Goal: Information Seeking & Learning: Learn about a topic

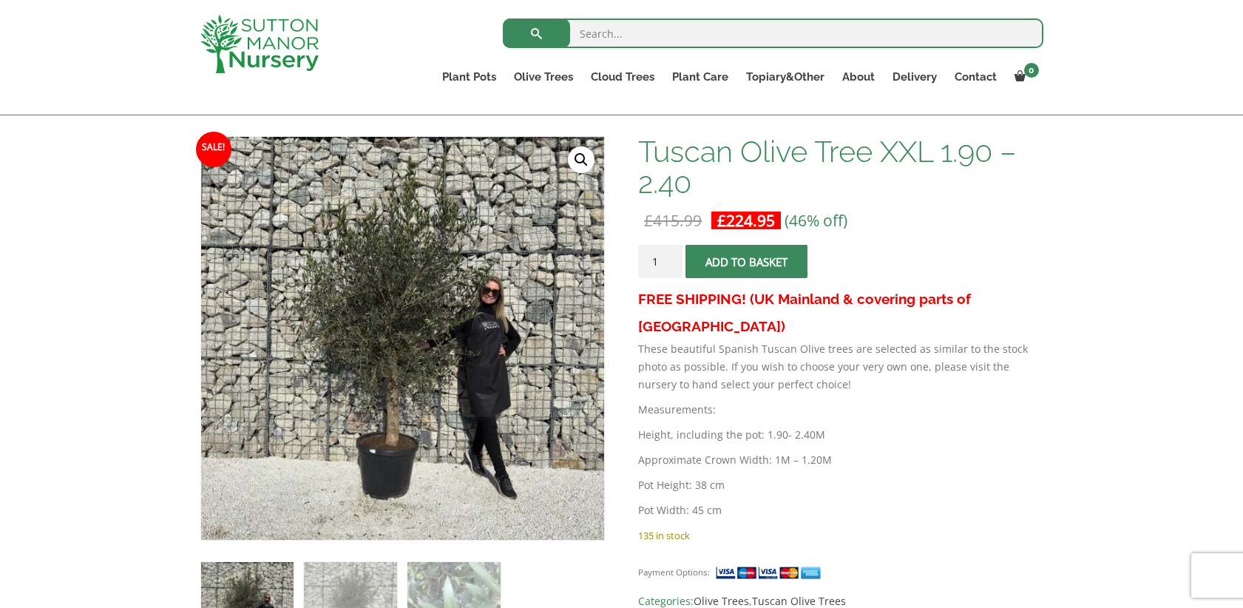
scroll to position [155, 0]
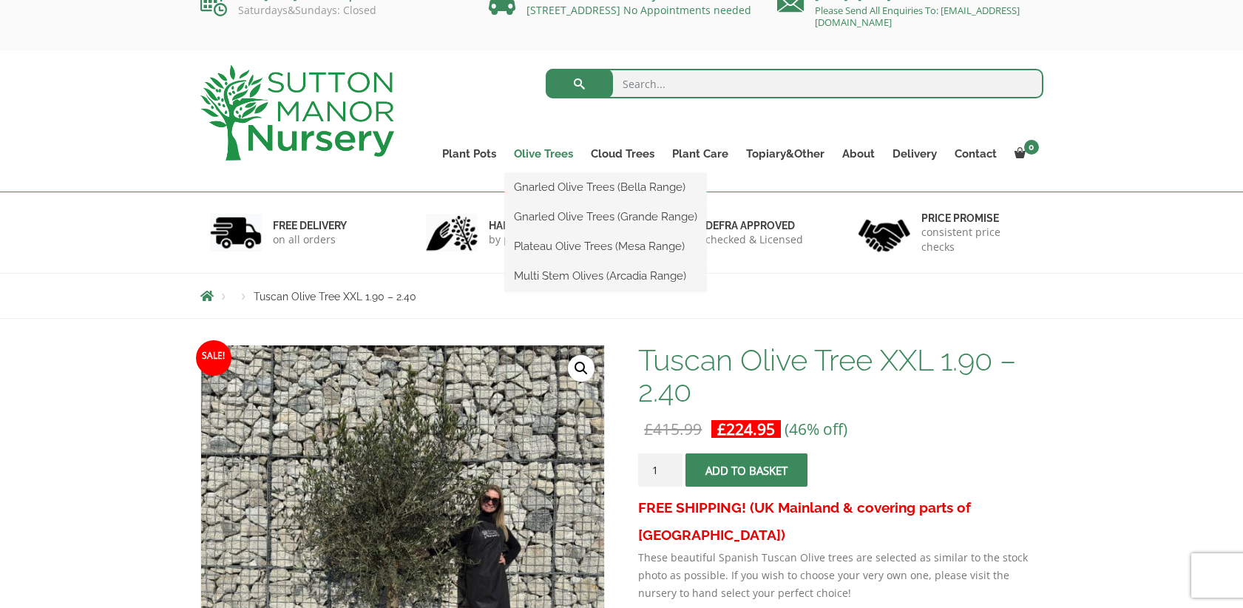
scroll to position [27, 0]
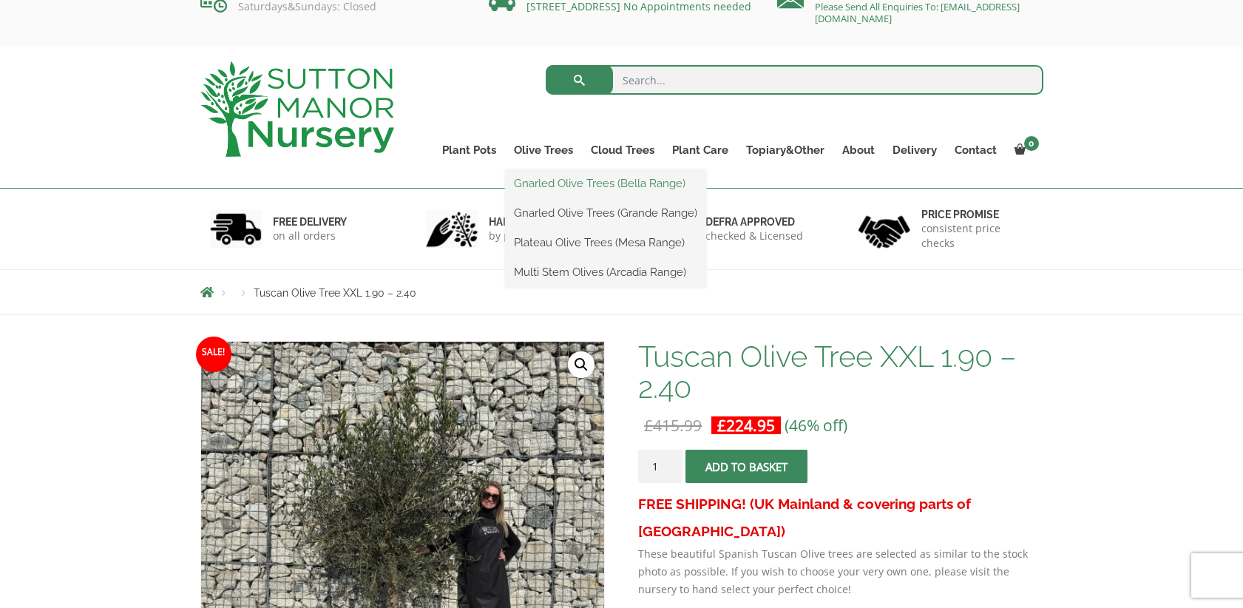
click at [560, 192] on link "Gnarled Olive Trees (Bella Range)" at bounding box center [605, 183] width 201 height 22
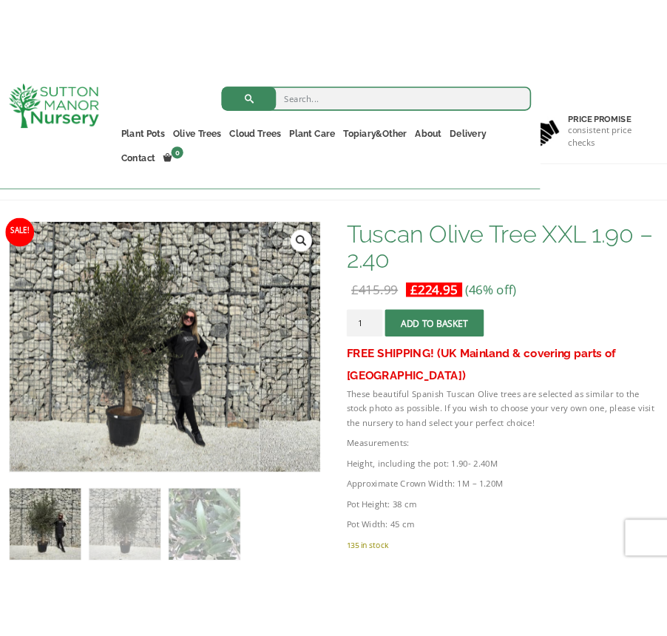
scroll to position [198, 0]
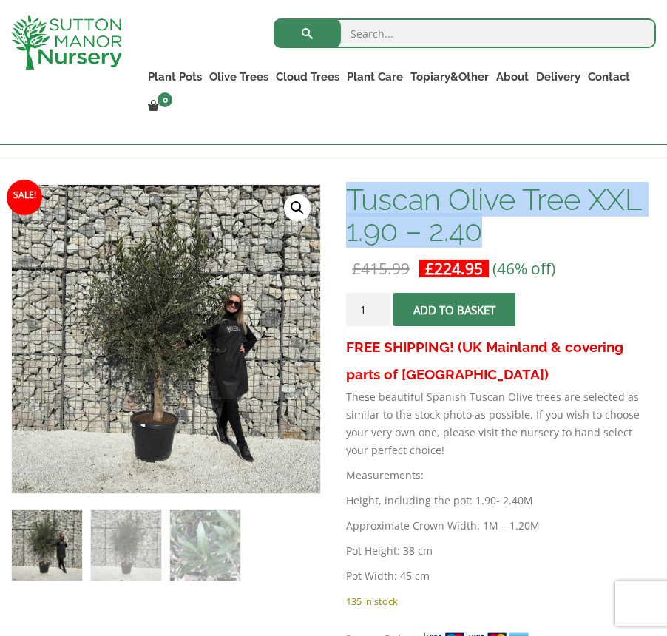
drag, startPoint x: 449, startPoint y: 240, endPoint x: 353, endPoint y: 209, distance: 101.0
click at [353, 209] on h1 "Tuscan Olive Tree XXL 1.90 – 2.40" at bounding box center [501, 215] width 310 height 62
copy h1 "Tuscan Olive Tree XXL 1.90 – 2.40"
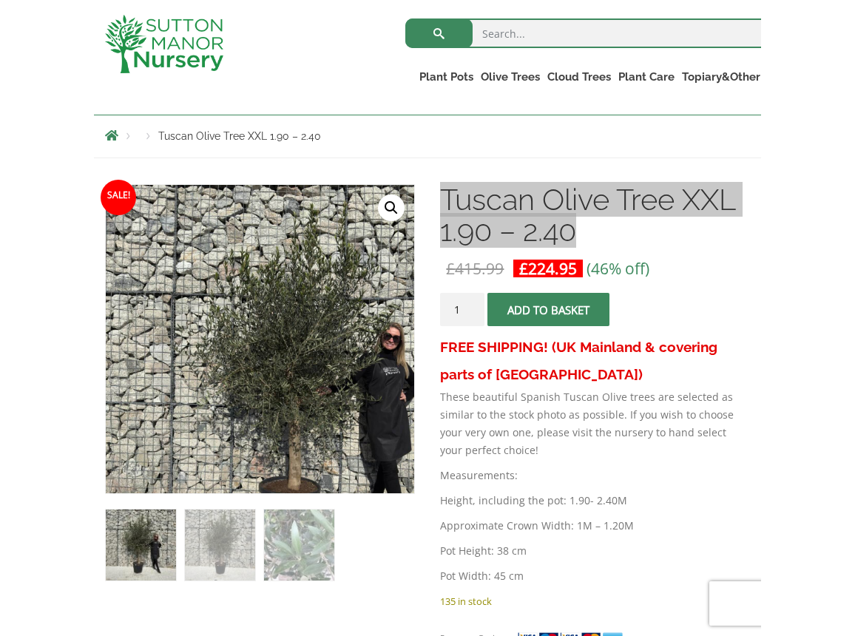
scroll to position [186, 0]
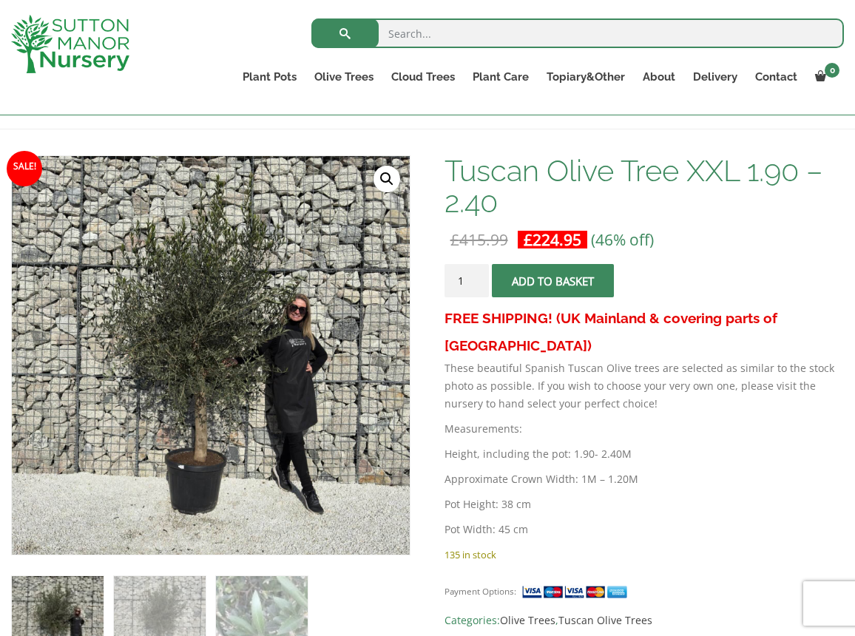
click at [777, 441] on div "FREE SHIPPING! (UK Mainland & covering parts of Scotland) These beautiful Spani…" at bounding box center [643, 425] width 399 height 241
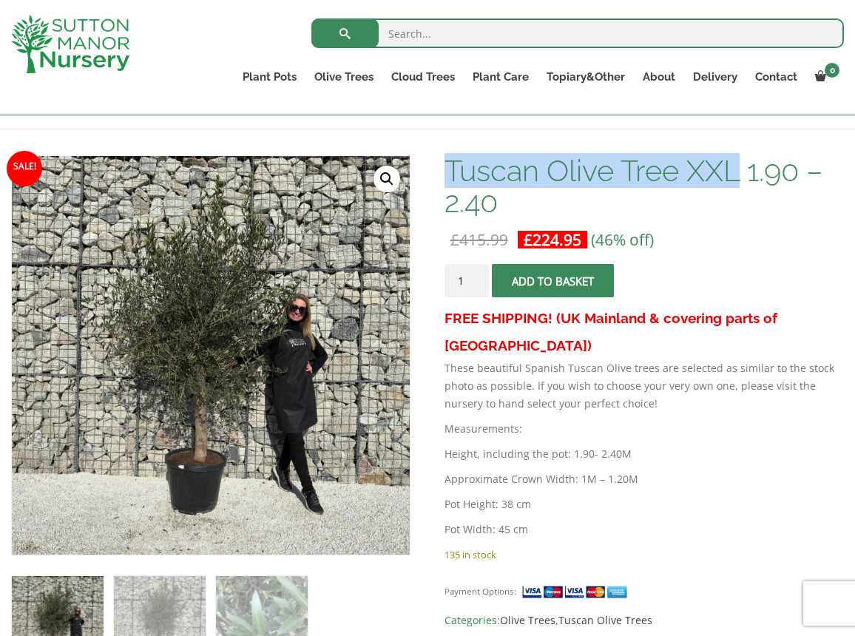
drag, startPoint x: 735, startPoint y: 170, endPoint x: 580, endPoint y: 166, distance: 155.4
click at [445, 183] on h1 "Tuscan Olive Tree XXL 1.90 – 2.40" at bounding box center [643, 186] width 399 height 62
click at [580, 166] on h1 "Tuscan Olive Tree XXL 1.90 – 2.40" at bounding box center [643, 186] width 399 height 62
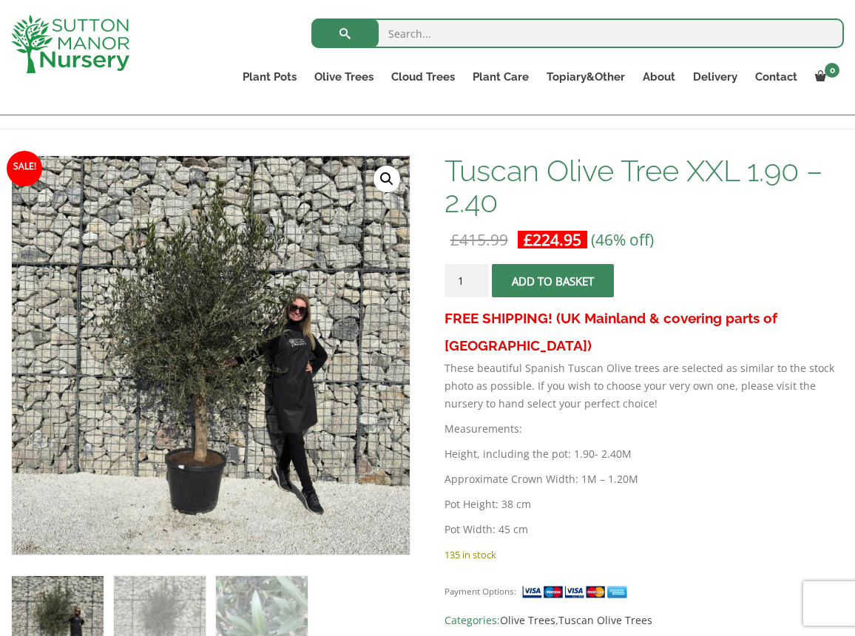
click at [666, 175] on h1 "Tuscan Olive Tree XXL 1.90 – 2.40" at bounding box center [643, 186] width 399 height 62
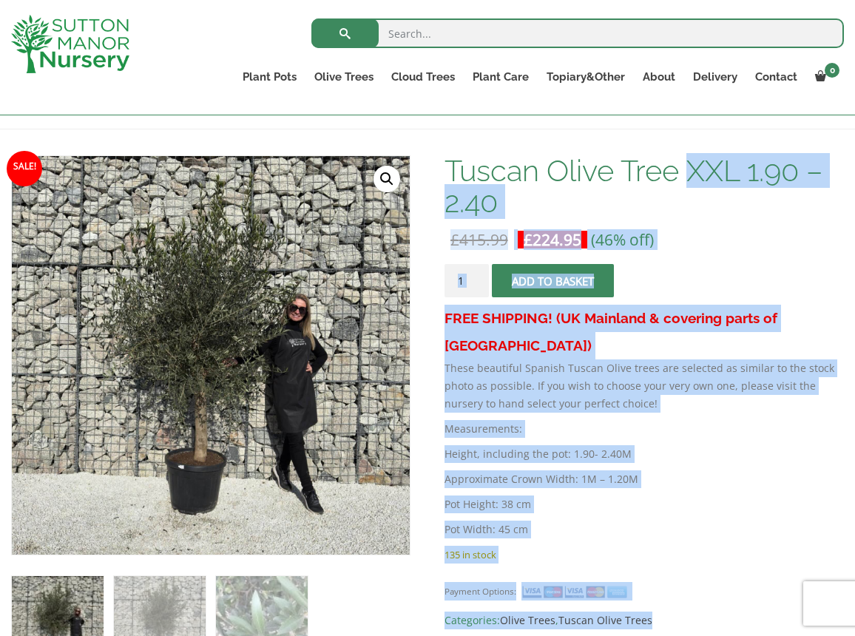
drag, startPoint x: 616, startPoint y: 169, endPoint x: 425, endPoint y: 168, distance: 190.8
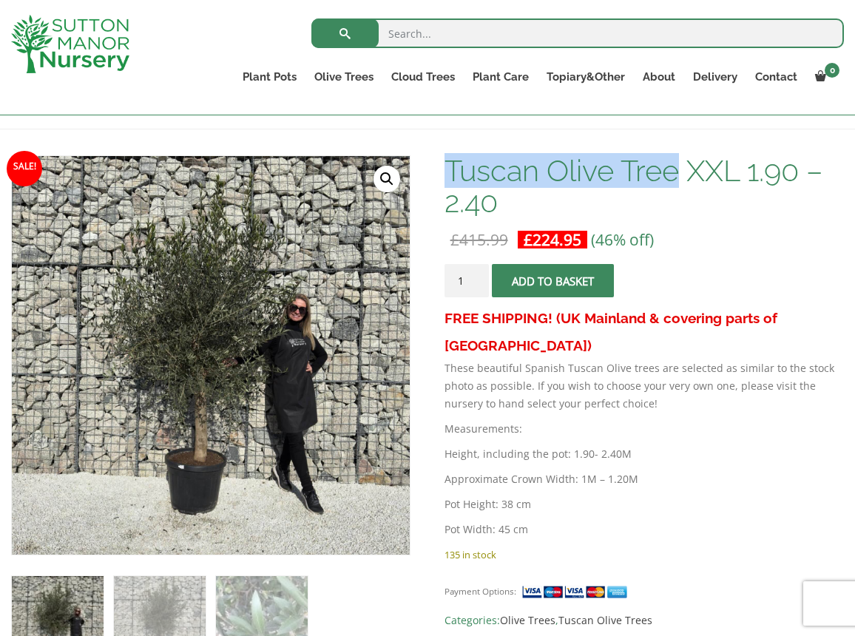
drag, startPoint x: 447, startPoint y: 169, endPoint x: 676, endPoint y: 174, distance: 229.3
click at [676, 174] on h1 "Tuscan Olive Tree XXL 1.90 – 2.40" at bounding box center [643, 186] width 399 height 62
copy h1 "Tuscan Olive Tree"
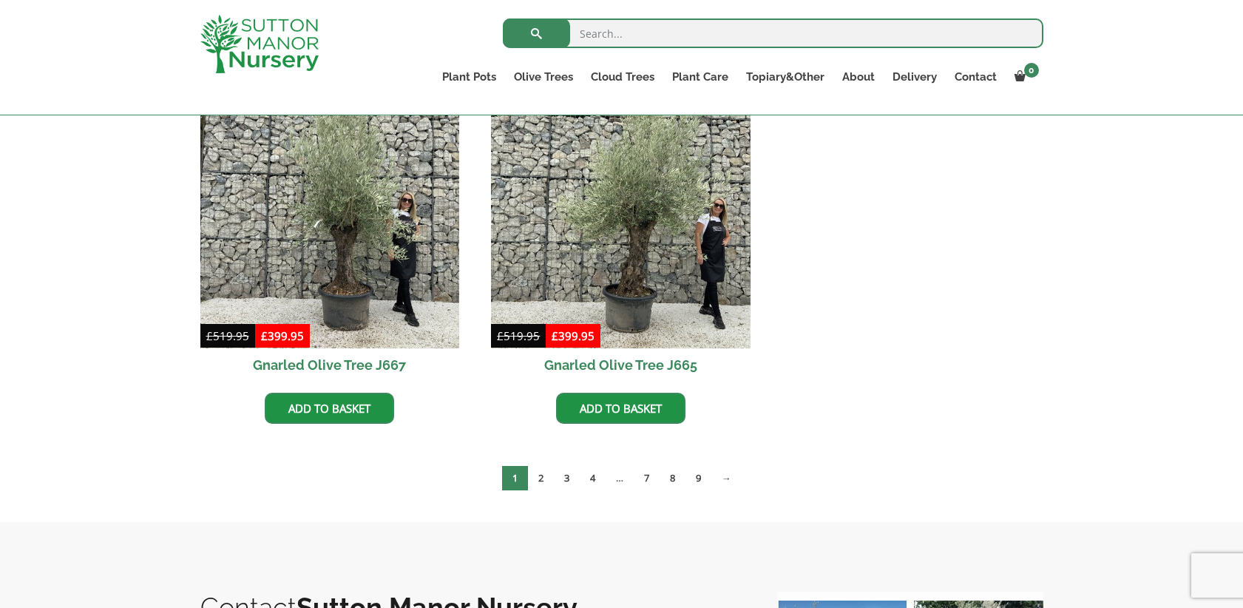
scroll to position [1137, 0]
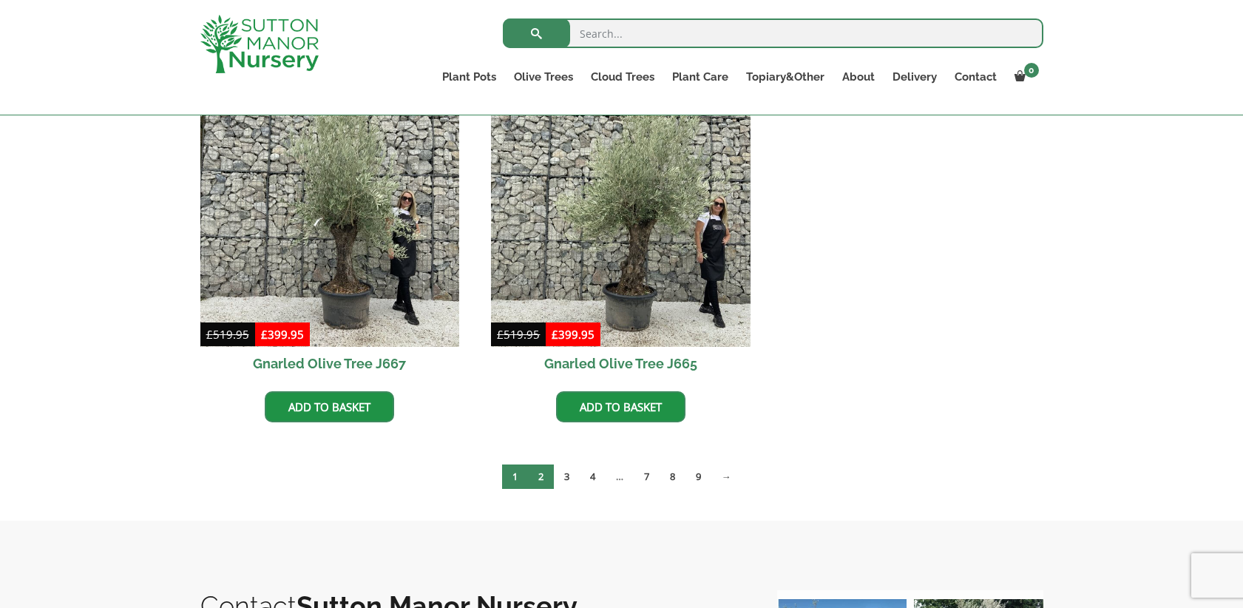
click at [544, 473] on link "2" at bounding box center [541, 476] width 26 height 24
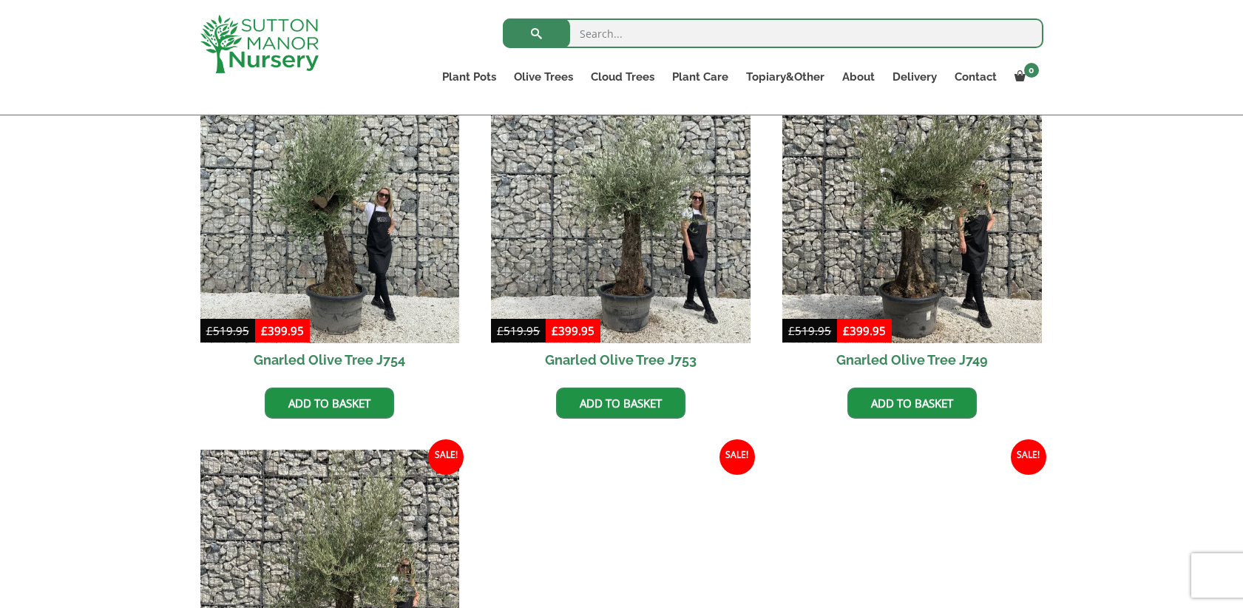
scroll to position [1111, 0]
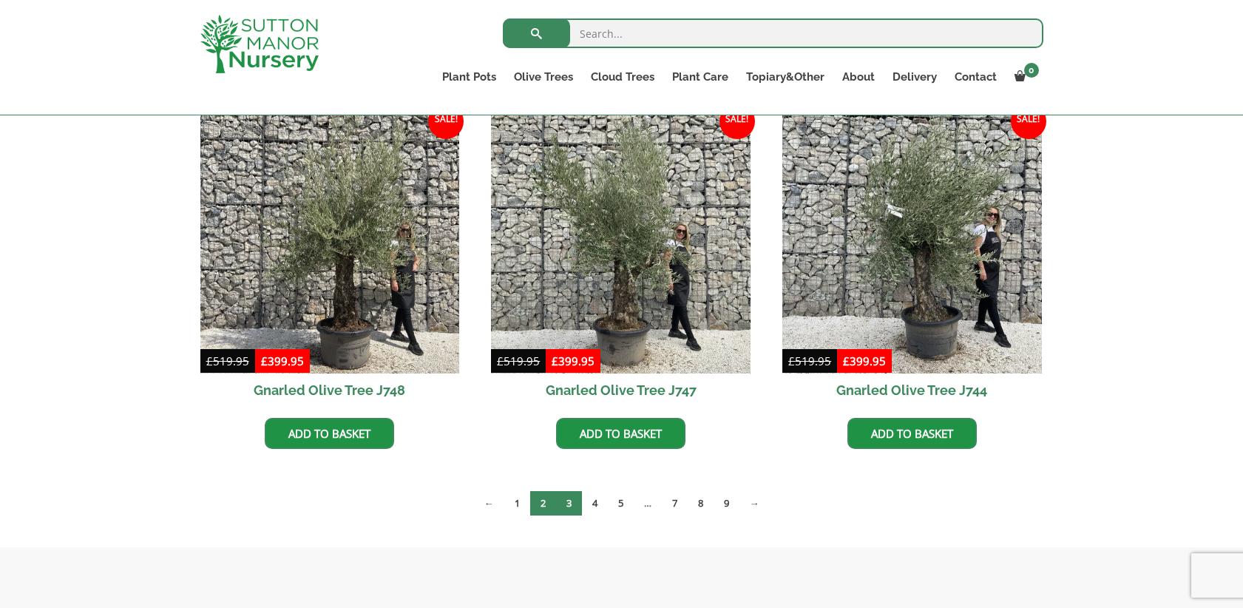
click at [566, 504] on link "3" at bounding box center [569, 503] width 26 height 24
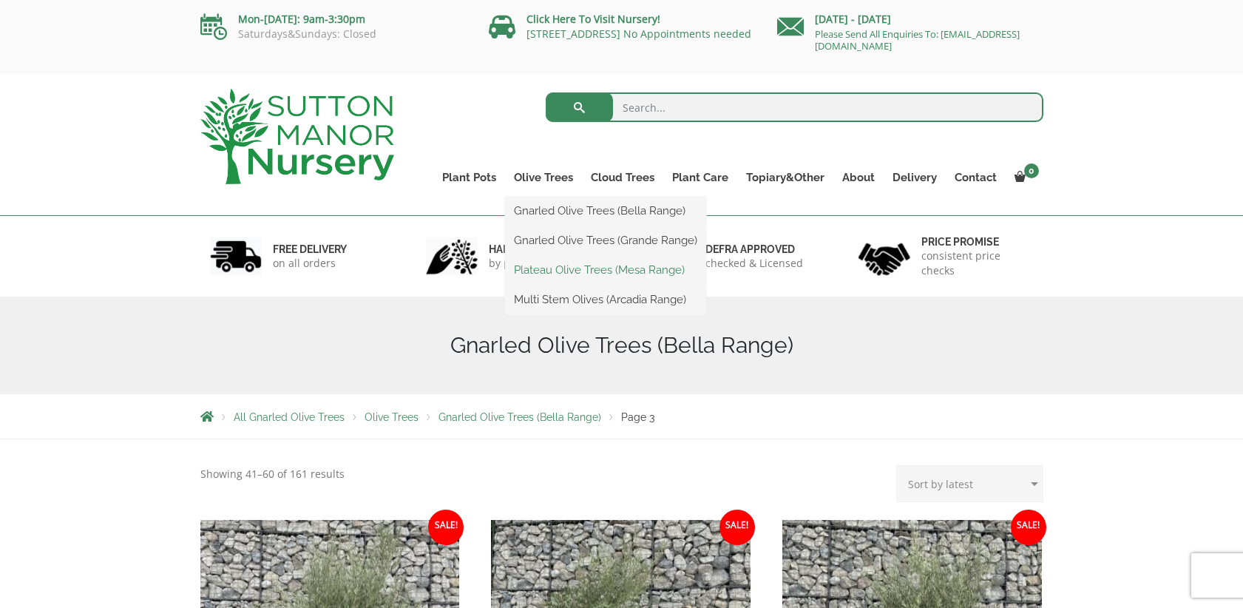
click at [620, 277] on link "Plateau Olive Trees (Mesa Range)" at bounding box center [605, 270] width 201 height 22
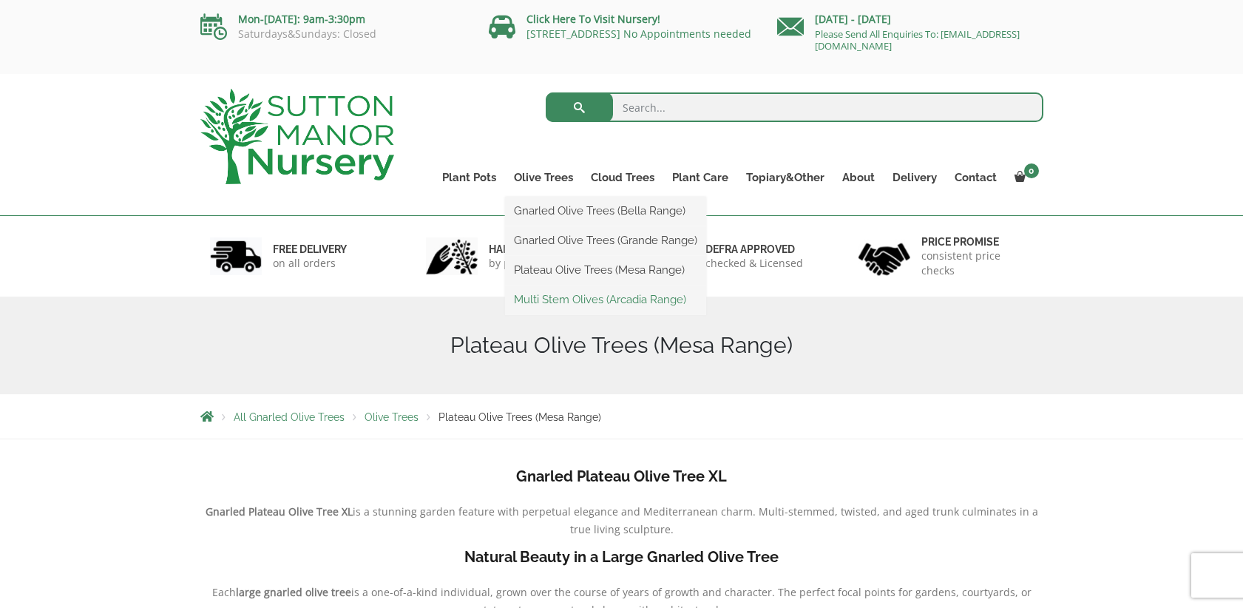
click at [564, 302] on link "Multi Stem Olives (Arcadia Range)" at bounding box center [605, 299] width 201 height 22
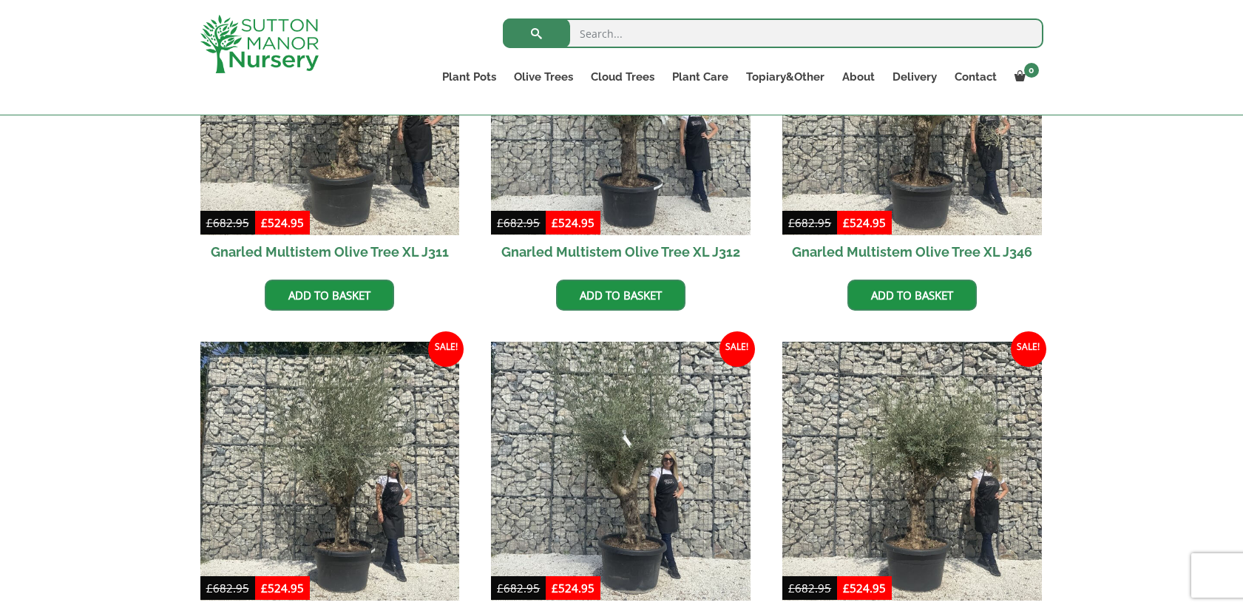
scroll to position [2455, 0]
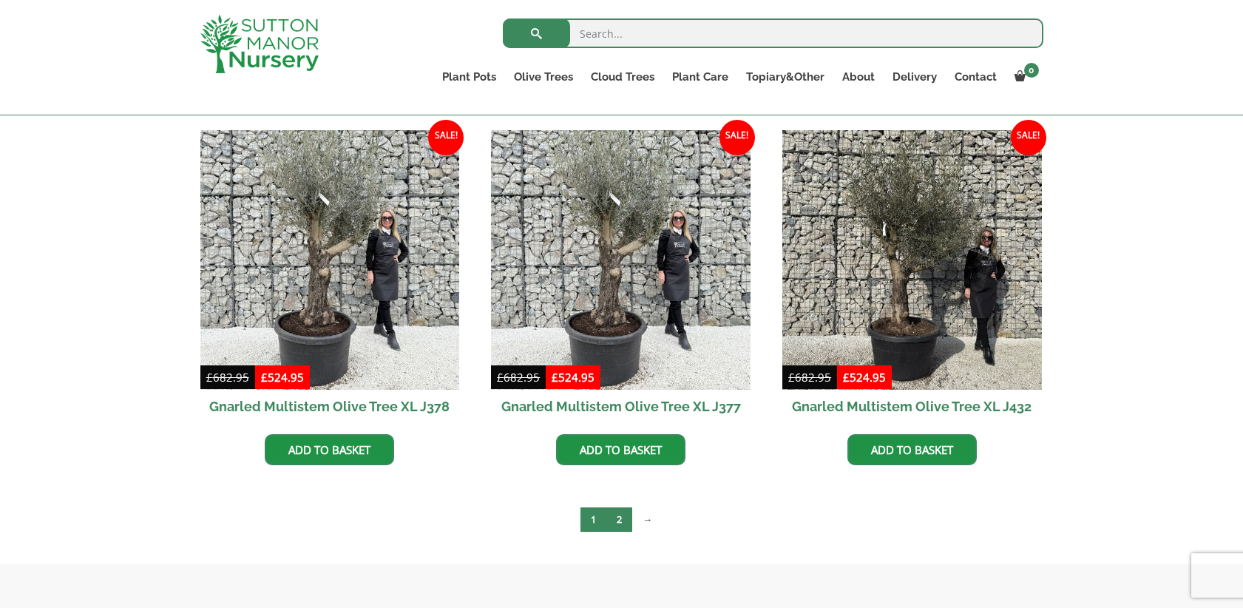
click at [627, 513] on link "2" at bounding box center [619, 519] width 26 height 24
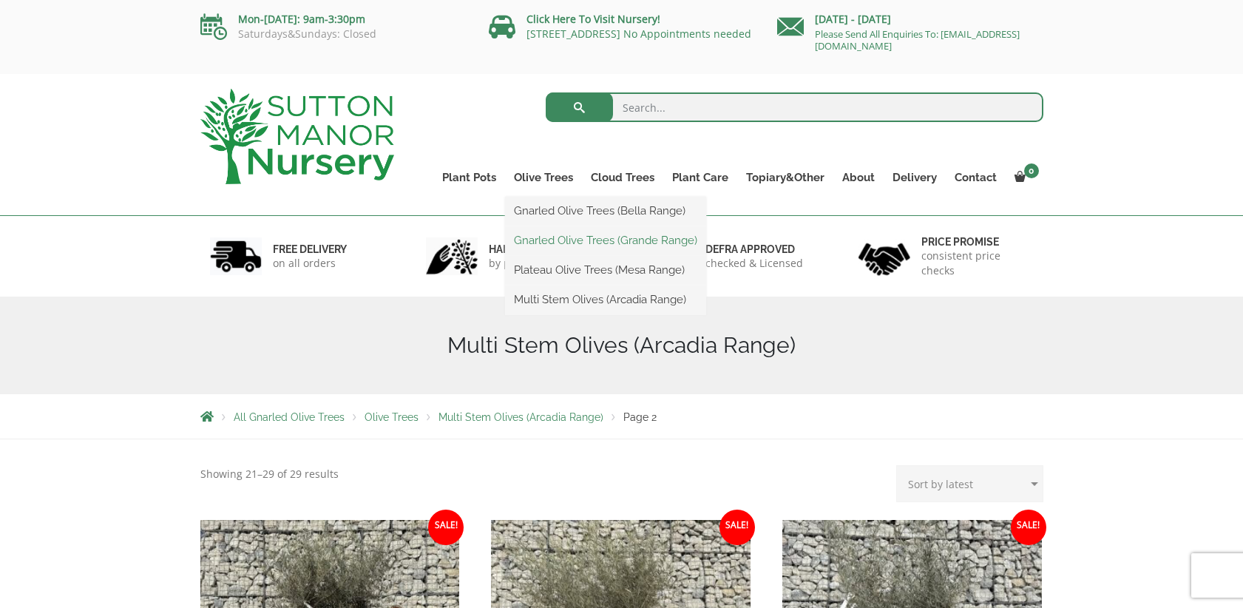
click at [569, 237] on link "Gnarled Olive Trees (Grande Range)" at bounding box center [605, 240] width 201 height 22
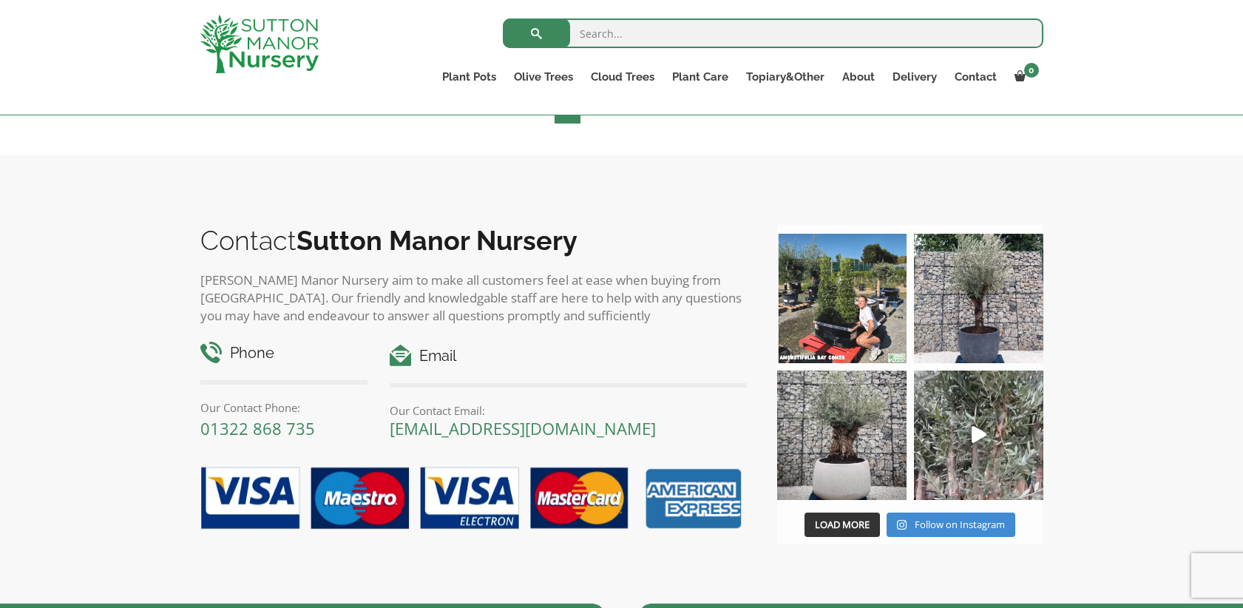
scroll to position [2183, 0]
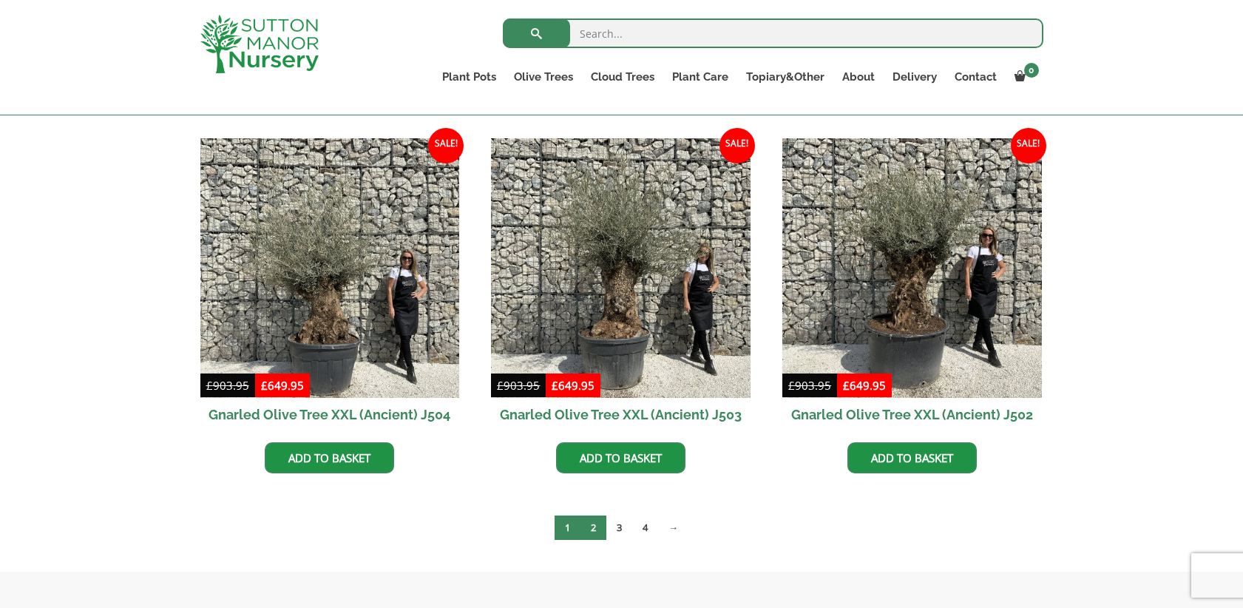
click at [599, 533] on link "2" at bounding box center [594, 527] width 26 height 24
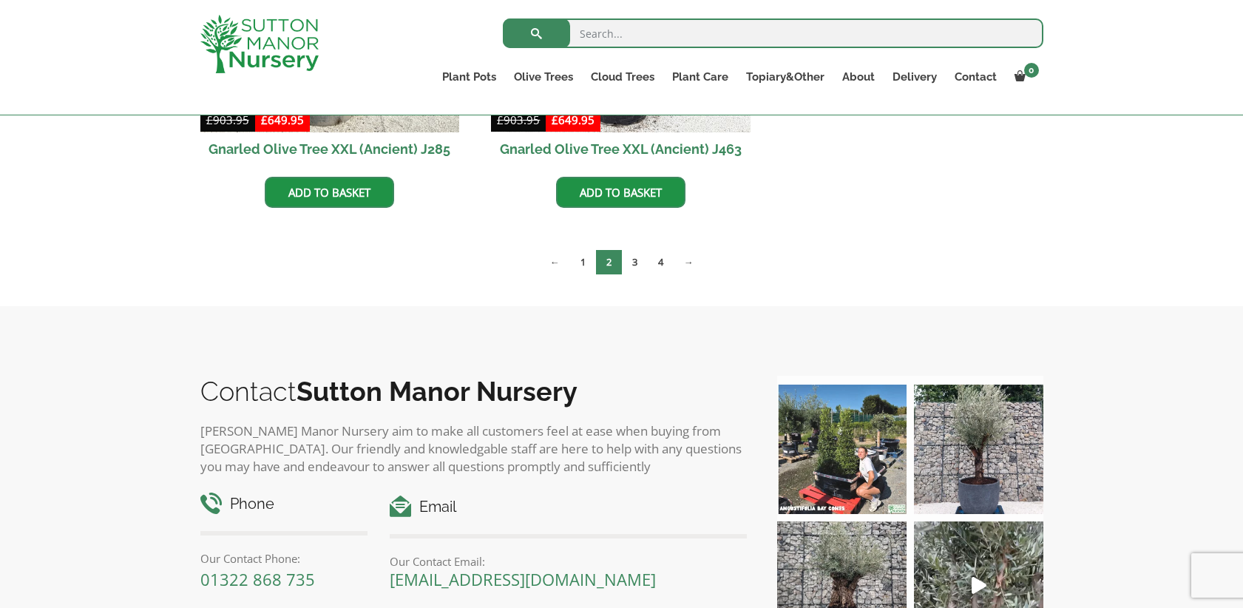
scroll to position [2355, 0]
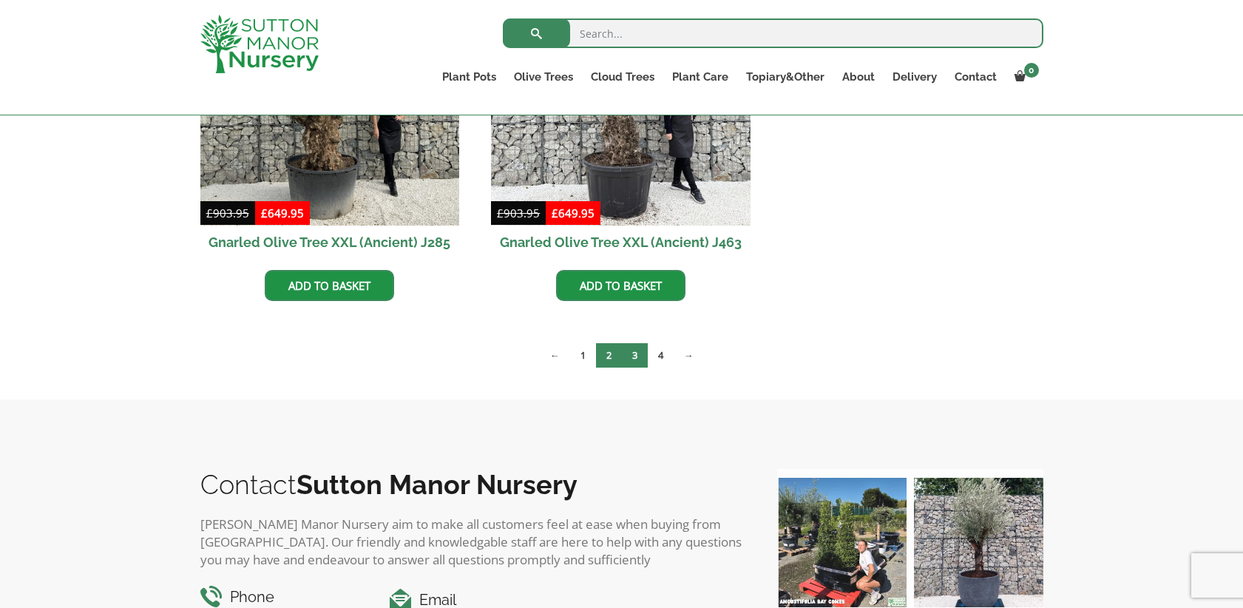
click at [640, 356] on link "3" at bounding box center [635, 355] width 26 height 24
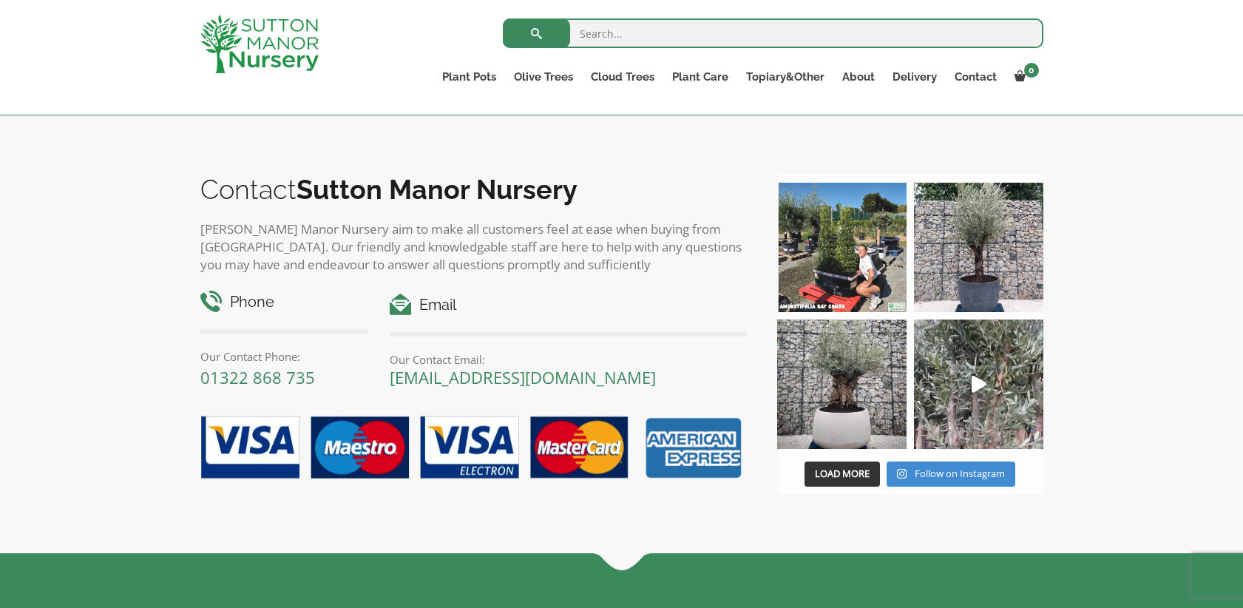
scroll to position [2054, 0]
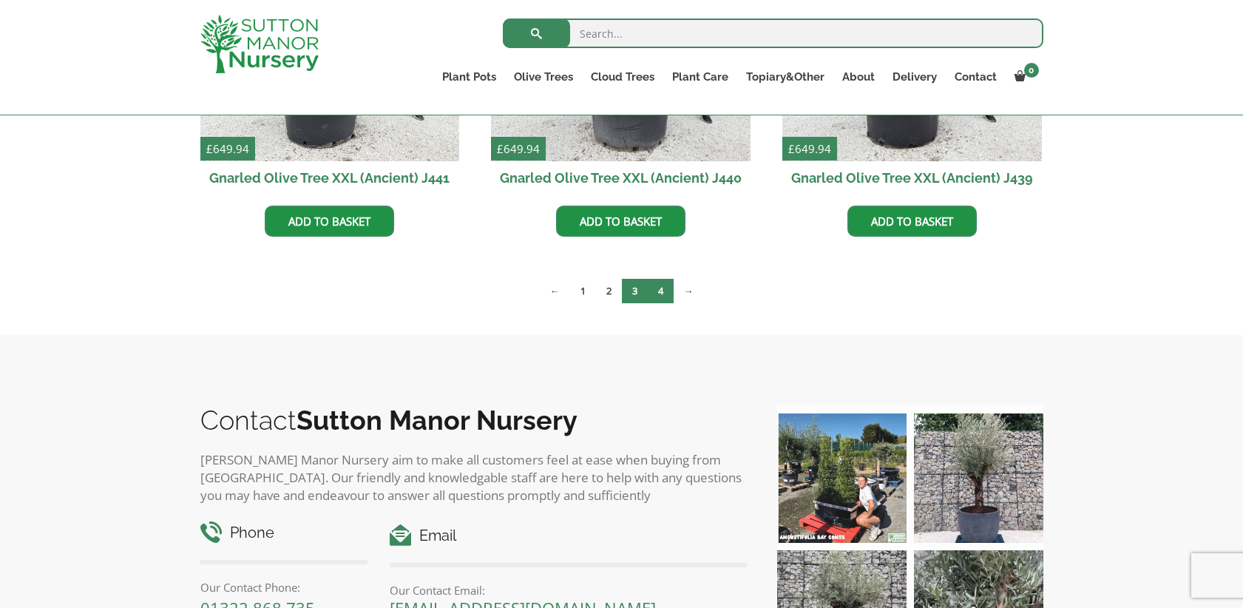
click at [657, 286] on link "4" at bounding box center [661, 291] width 26 height 24
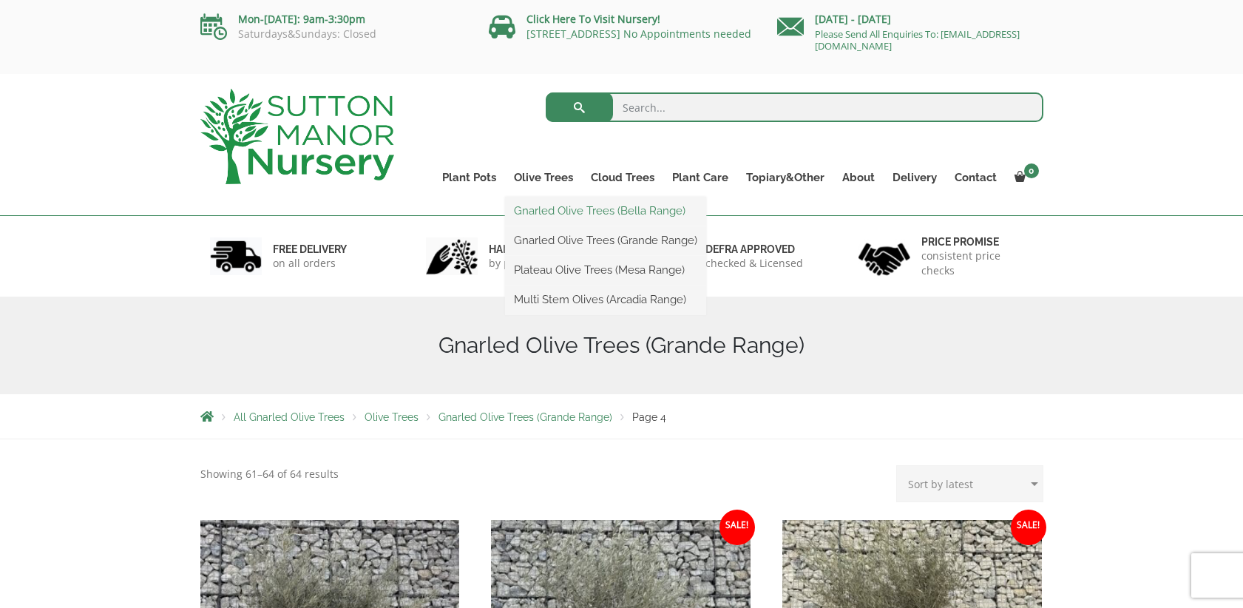
click at [561, 211] on link "Gnarled Olive Trees (Bella Range)" at bounding box center [605, 211] width 201 height 22
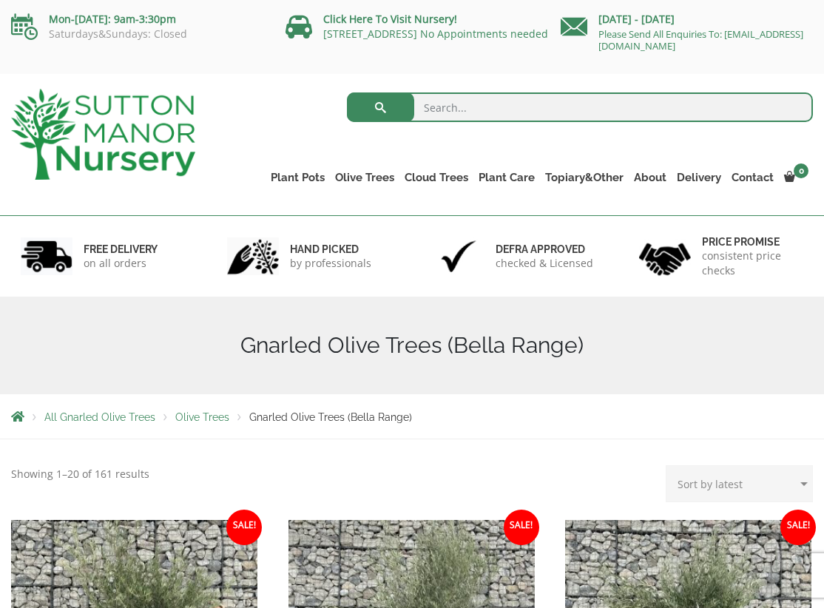
click at [486, 106] on input "search" at bounding box center [580, 107] width 467 height 30
type input "olive"
click at [347, 92] on button "submit" at bounding box center [380, 107] width 67 height 30
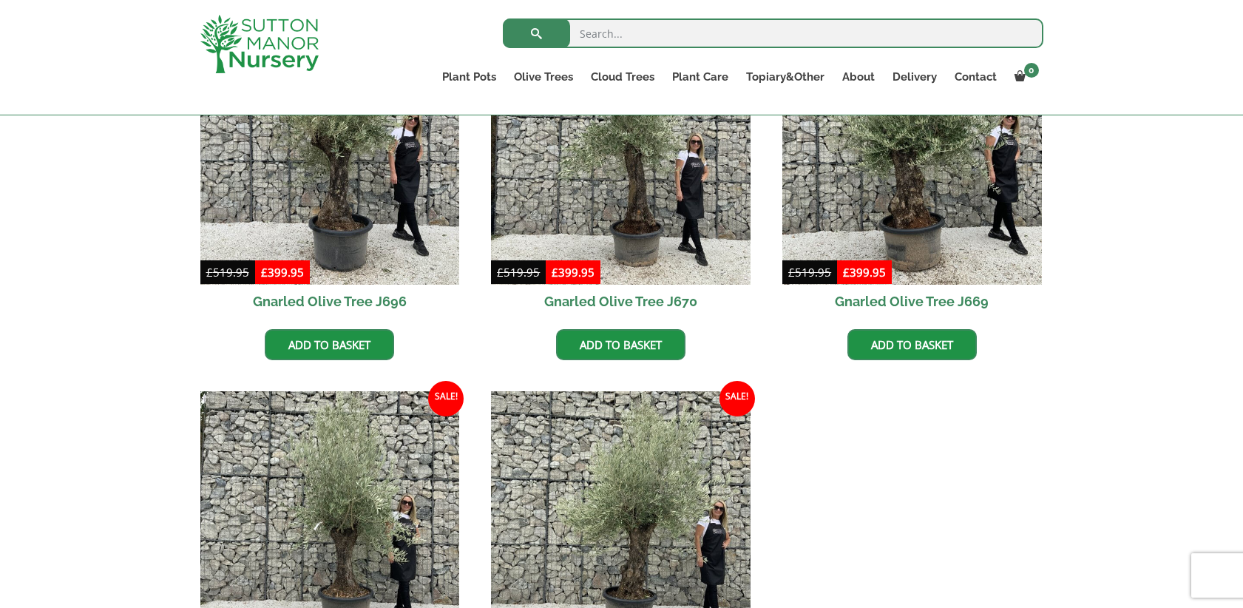
click at [638, 36] on input "search" at bounding box center [773, 33] width 541 height 30
type input "tuscan olive"
click at [503, 18] on button "submit" at bounding box center [536, 33] width 67 height 30
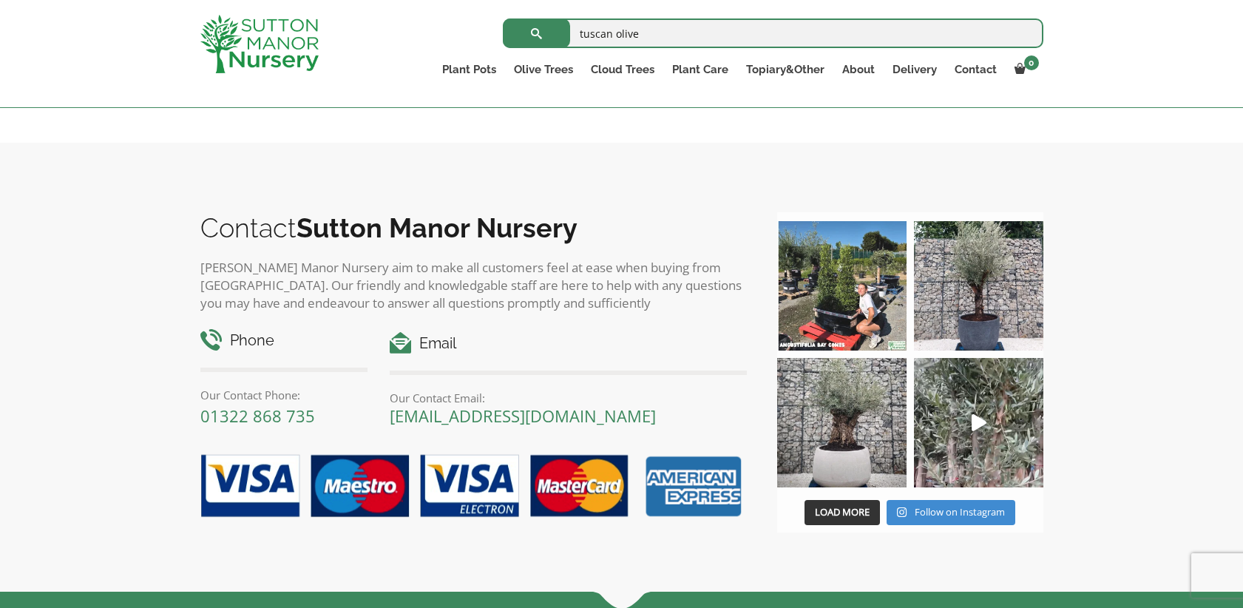
scroll to position [4653, 0]
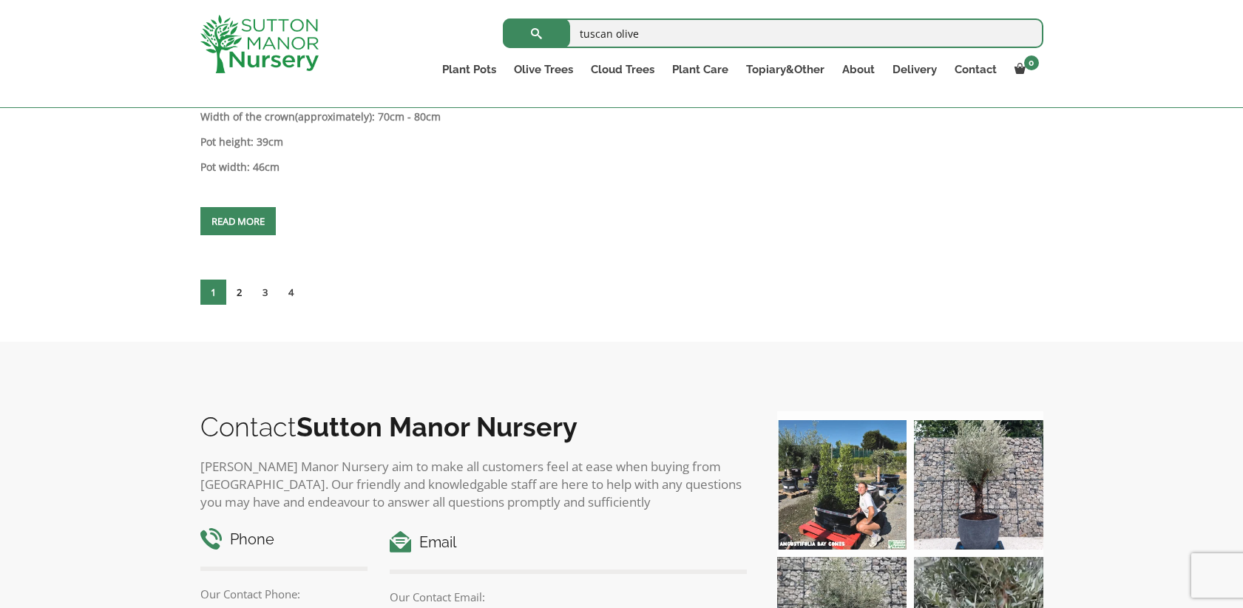
click at [234, 283] on link "2" at bounding box center [239, 292] width 26 height 25
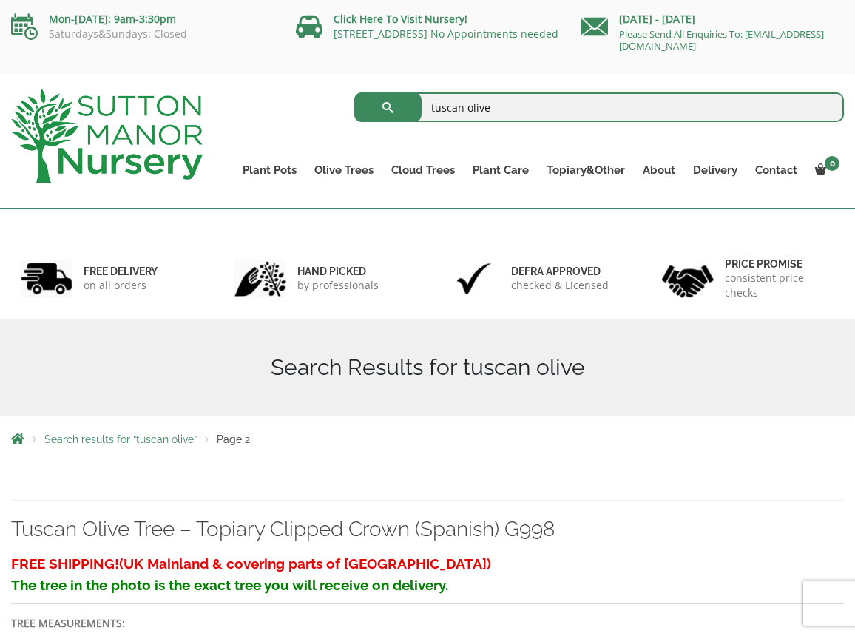
click at [738, 458] on div "Search results for “tuscan olive” Page 2" at bounding box center [427, 438] width 855 height 44
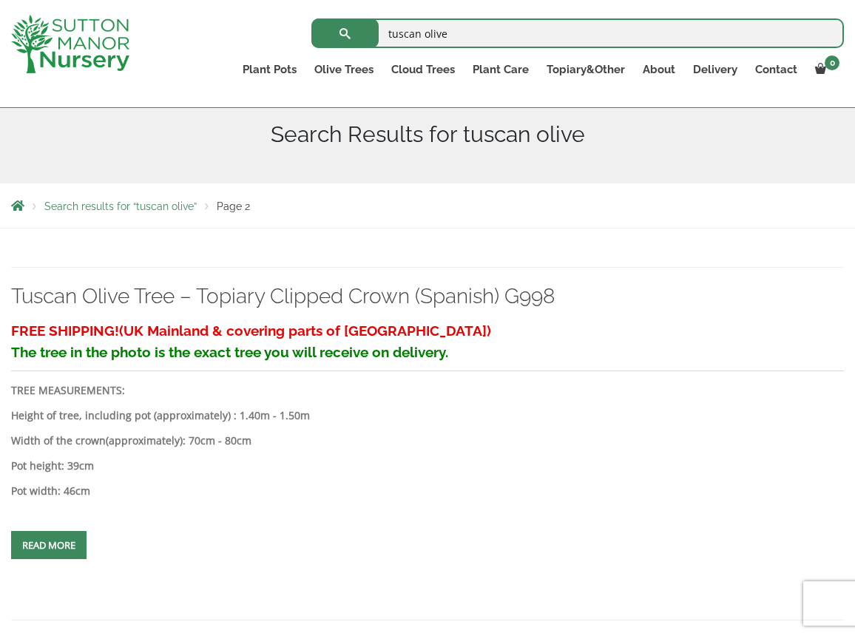
scroll to position [246, 0]
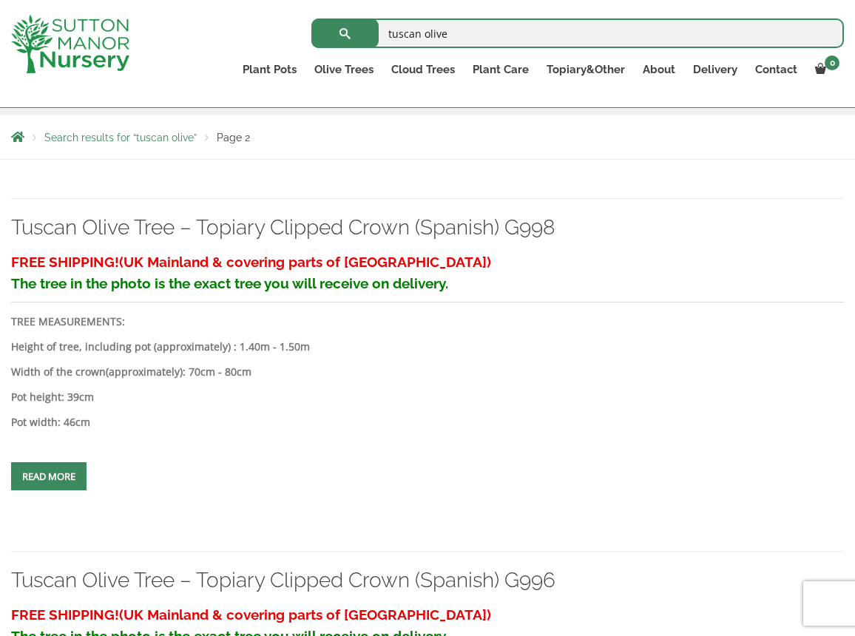
click at [660, 475] on div "FREE SHIPPING! (UK Mainland & covering parts of [GEOGRAPHIC_DATA]) The tree in …" at bounding box center [427, 371] width 833 height 247
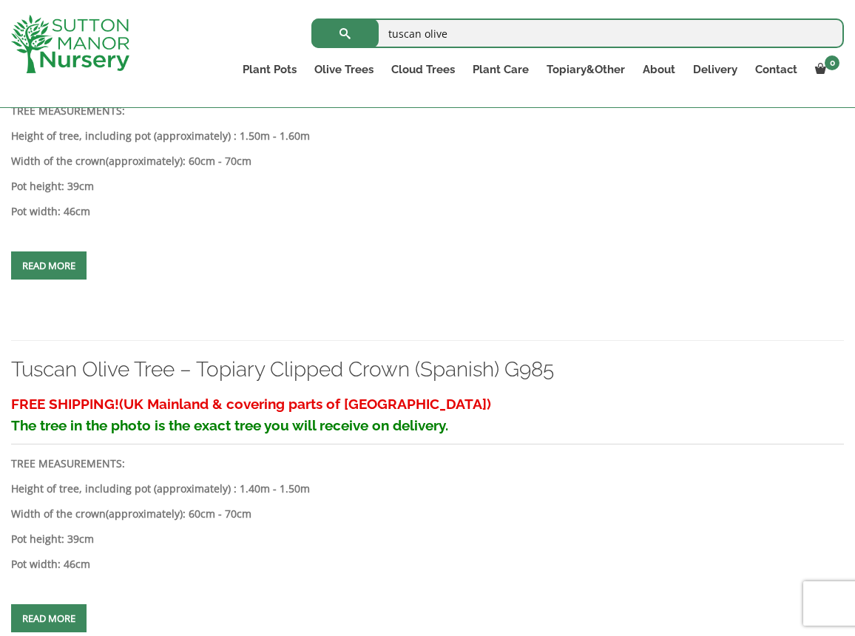
scroll to position [2197, 0]
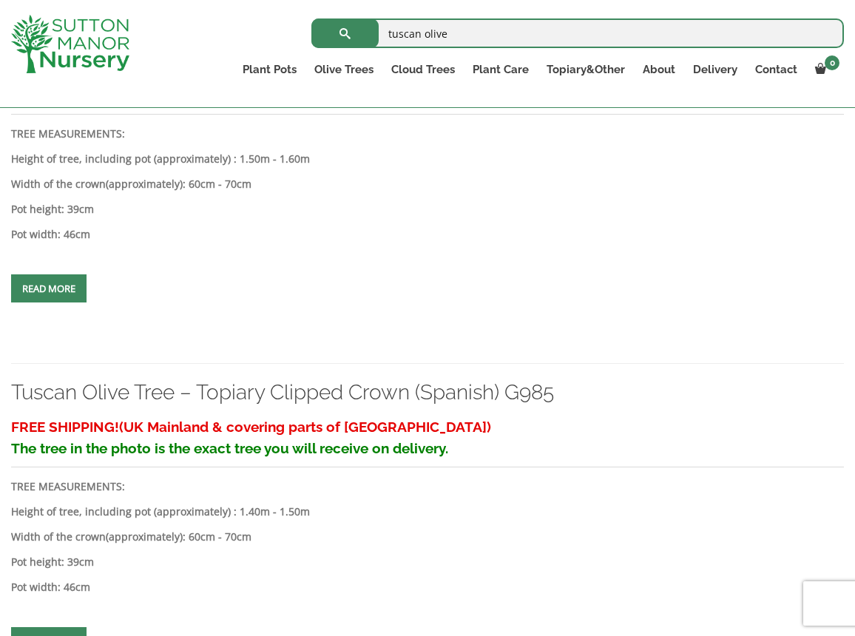
click at [41, 288] on link "Read more" at bounding box center [48, 288] width 75 height 28
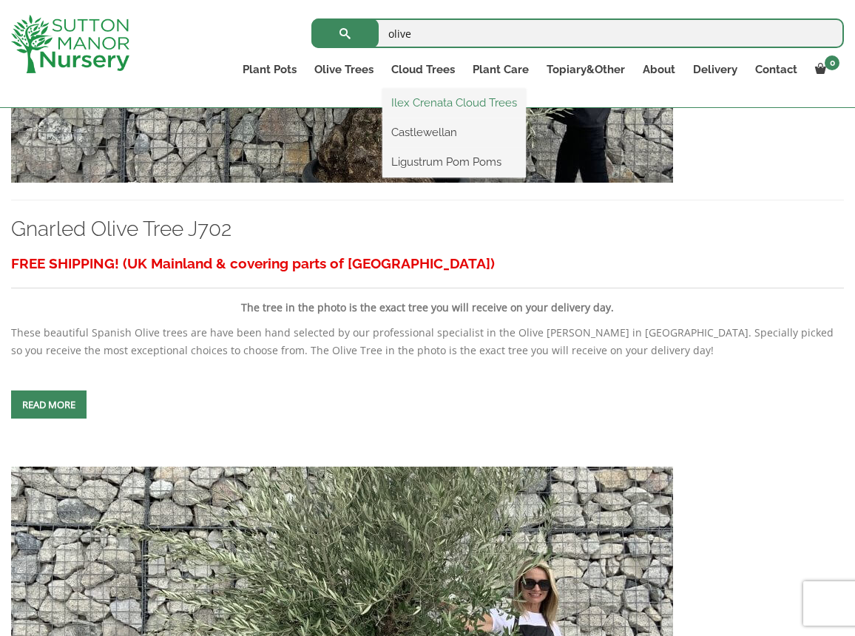
scroll to position [4074, 0]
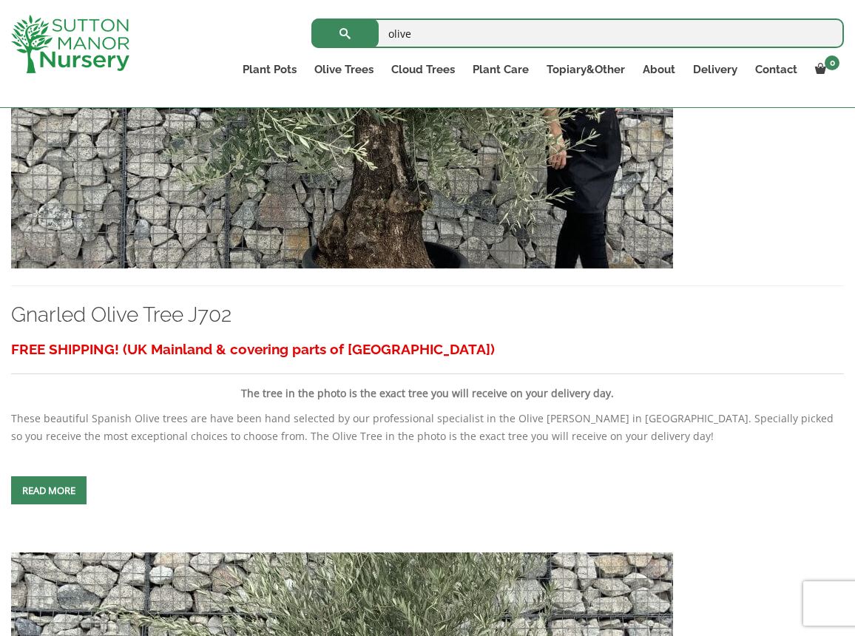
click at [432, 34] on input "olive" at bounding box center [577, 33] width 532 height 30
drag, startPoint x: 432, startPoint y: 34, endPoint x: 348, endPoint y: 15, distance: 86.5
click at [348, 15] on form "olive Search for:" at bounding box center [577, 33] width 532 height 37
paste input "Tuscan Olive Tree"
type input "Tuscan Olive Tree"
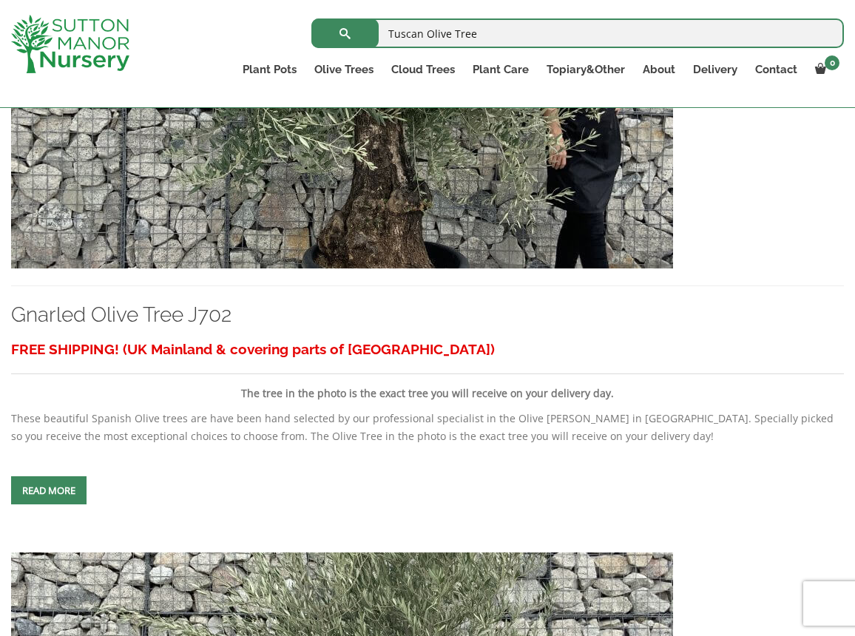
click at [311, 18] on button "submit" at bounding box center [344, 33] width 67 height 30
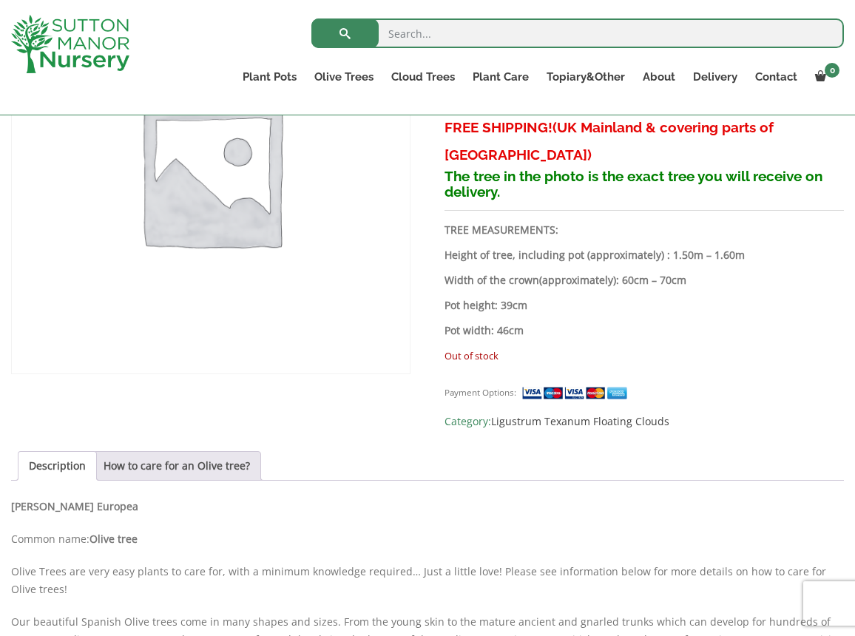
scroll to position [356, 0]
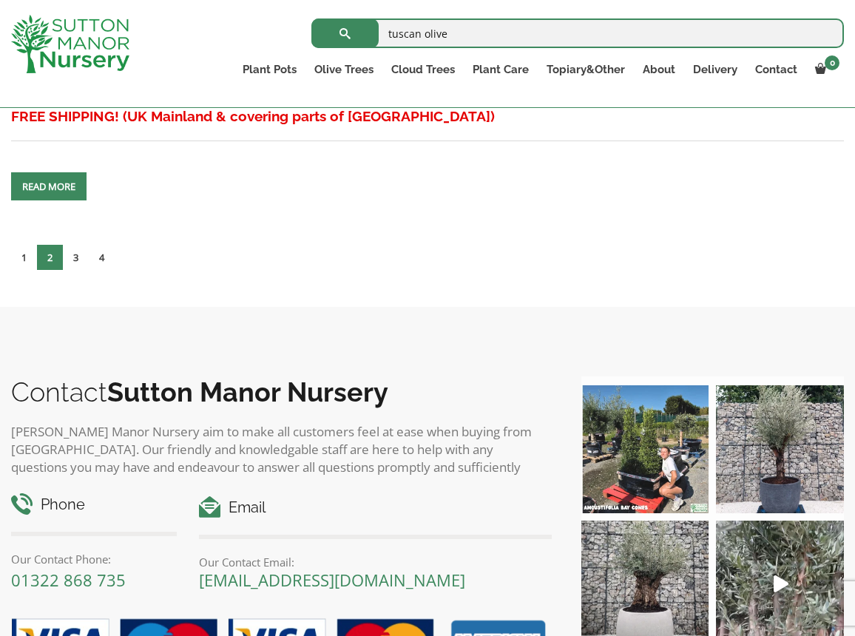
scroll to position [4348, 0]
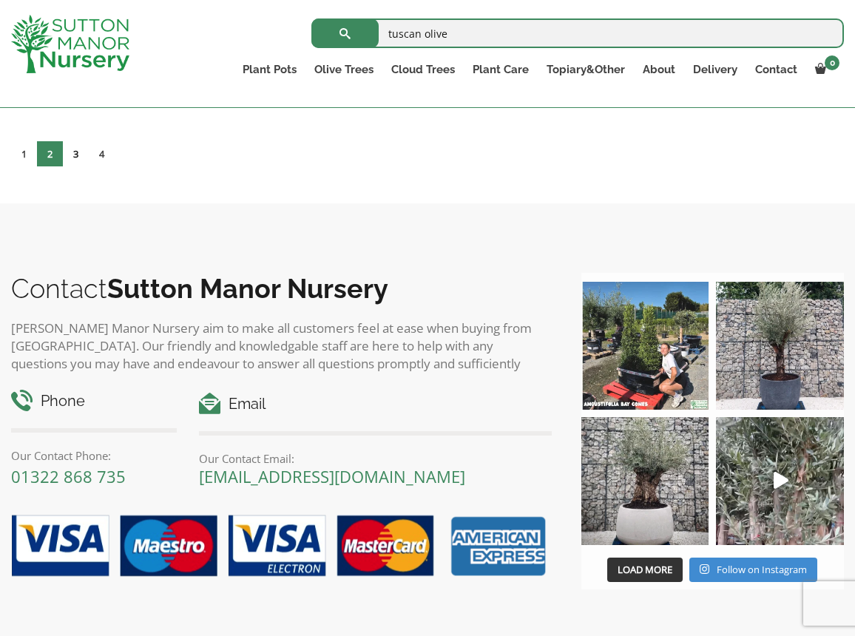
click at [74, 151] on link "3" at bounding box center [76, 153] width 26 height 25
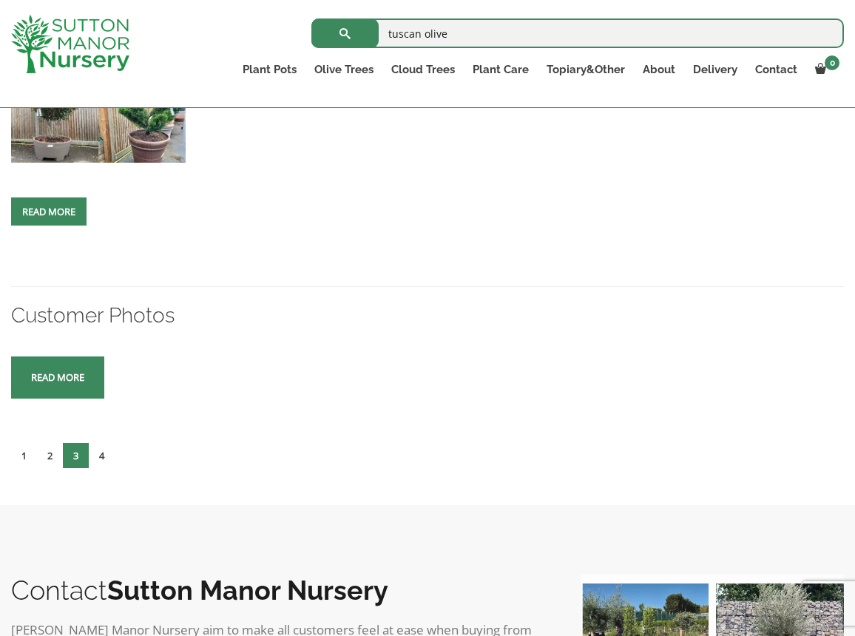
scroll to position [4206, 0]
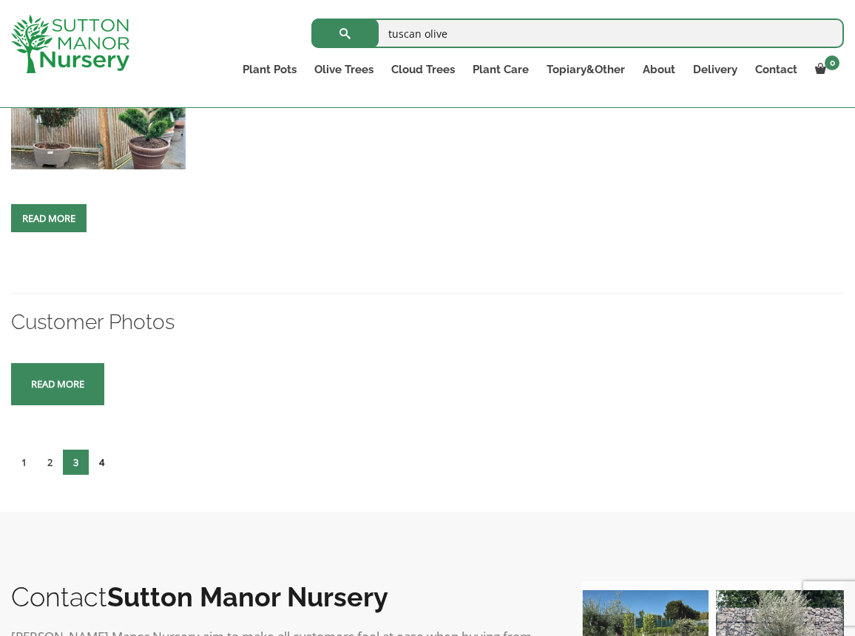
click at [101, 453] on link "4" at bounding box center [102, 462] width 26 height 25
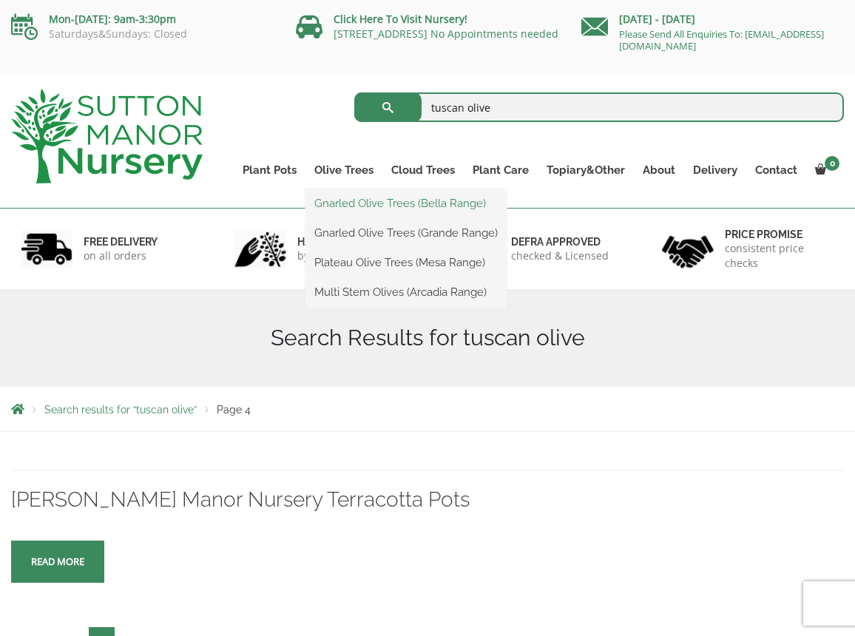
click at [357, 211] on link "Gnarled Olive Trees (Bella Range)" at bounding box center [405, 203] width 201 height 22
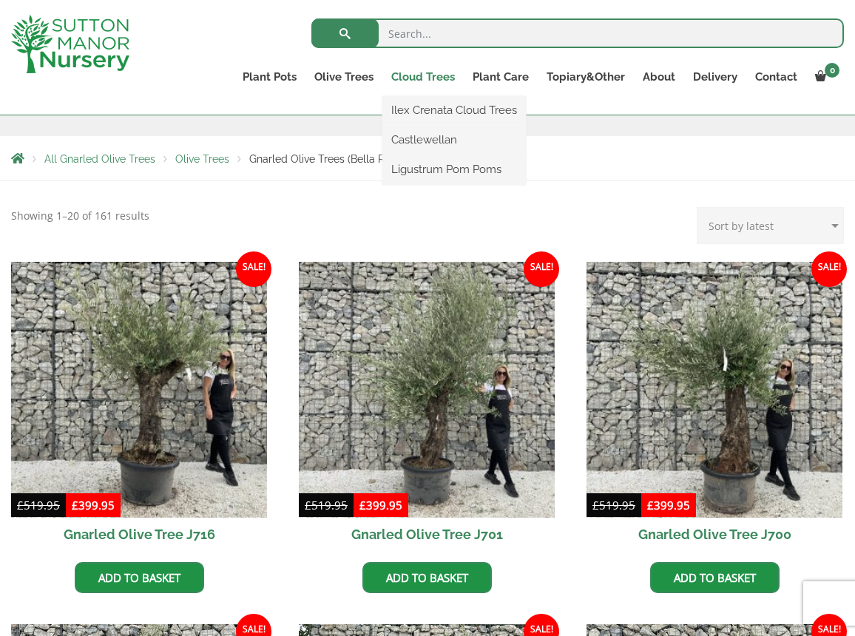
scroll to position [155, 0]
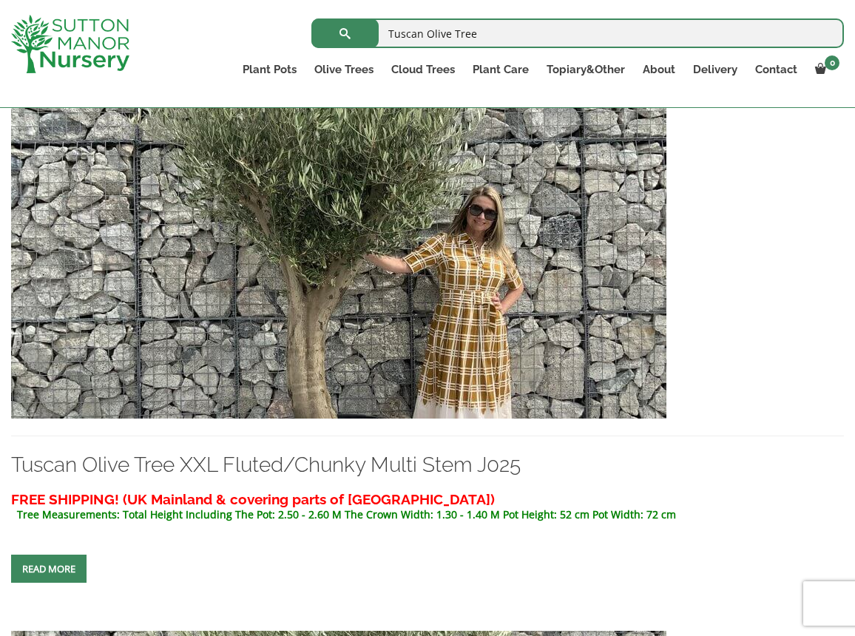
scroll to position [1412, 0]
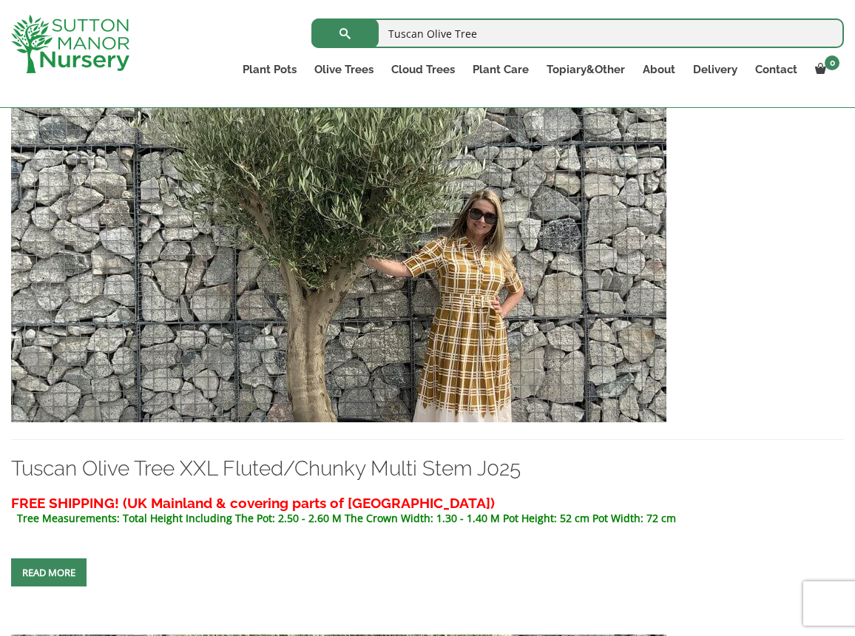
click at [562, 265] on img at bounding box center [338, 263] width 655 height 318
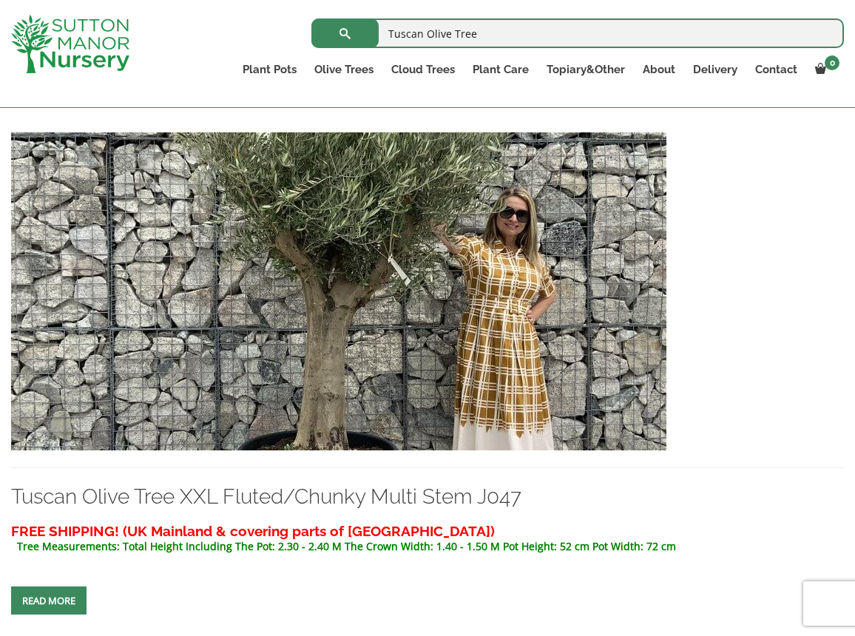
scroll to position [2833, 0]
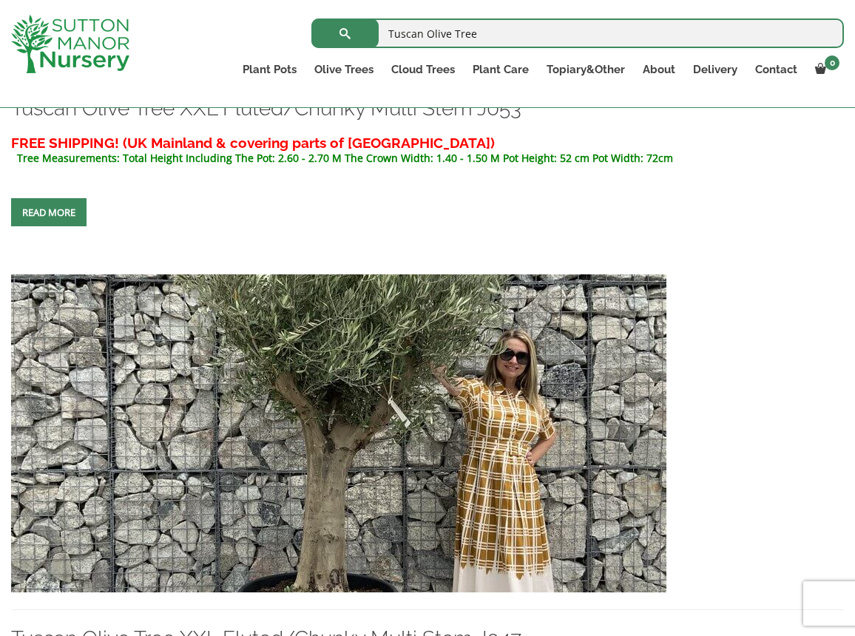
click at [520, 348] on img at bounding box center [338, 433] width 655 height 318
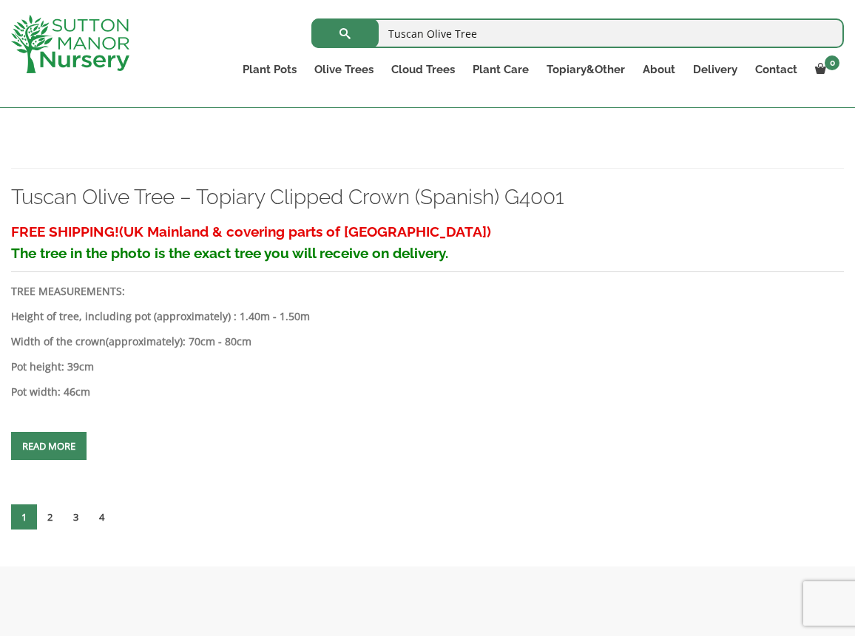
scroll to position [4433, 0]
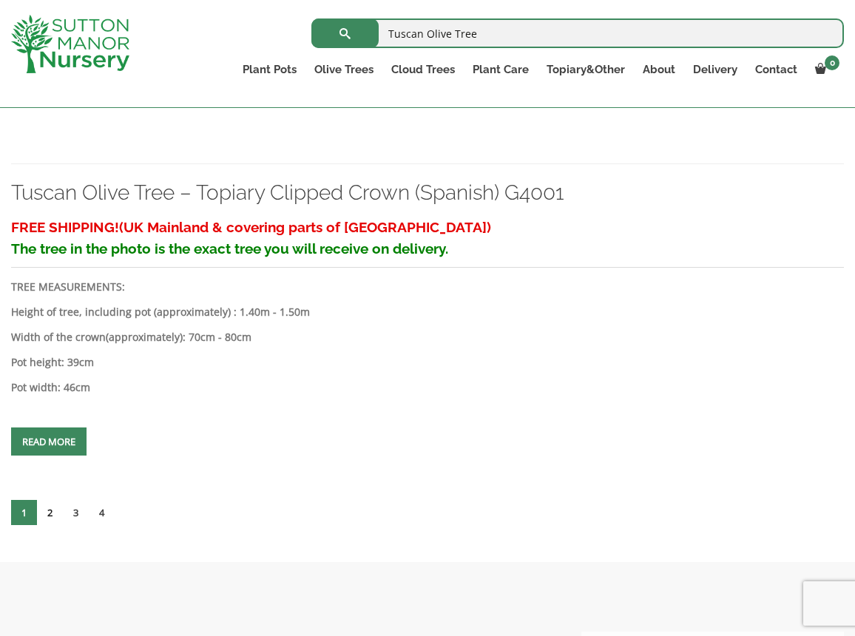
click at [48, 508] on link "2" at bounding box center [50, 512] width 26 height 25
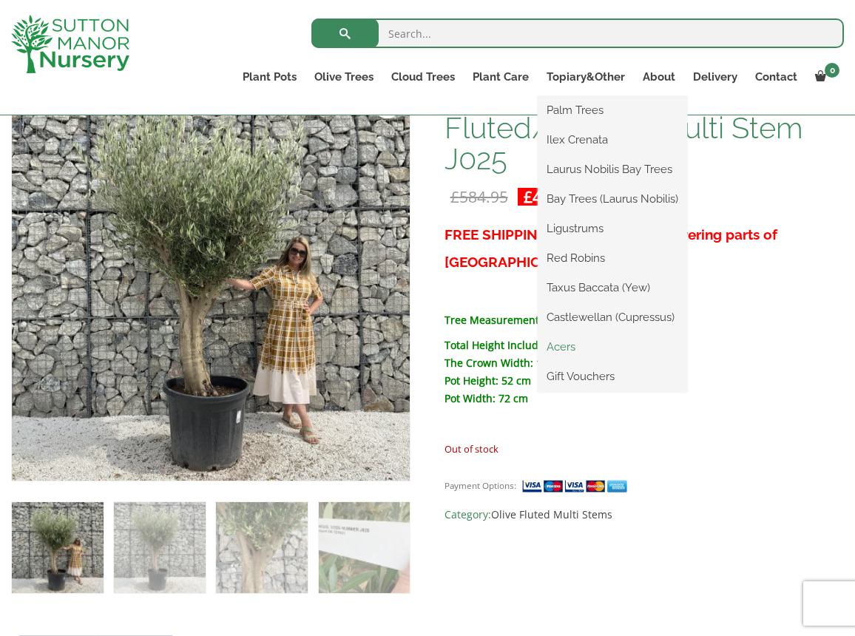
scroll to position [263, 0]
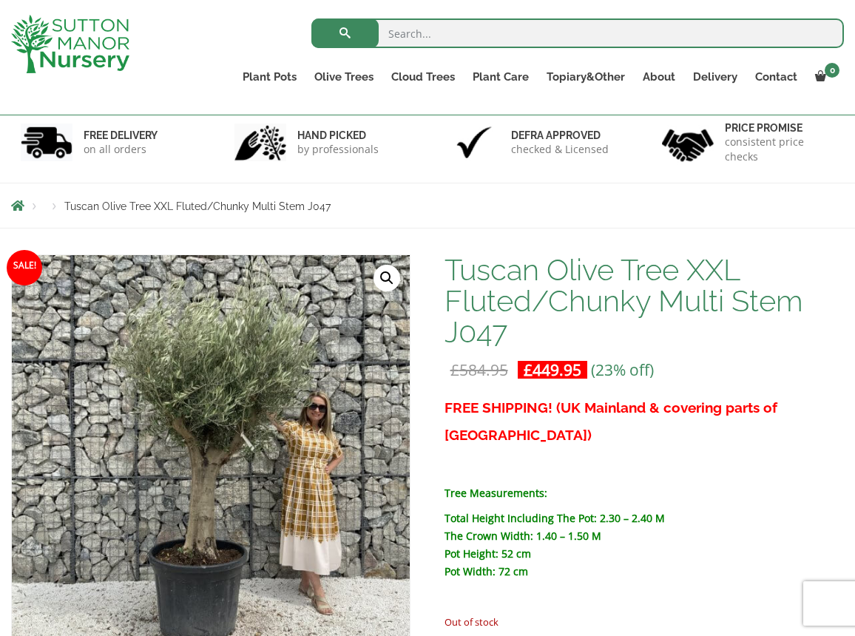
scroll to position [135, 0]
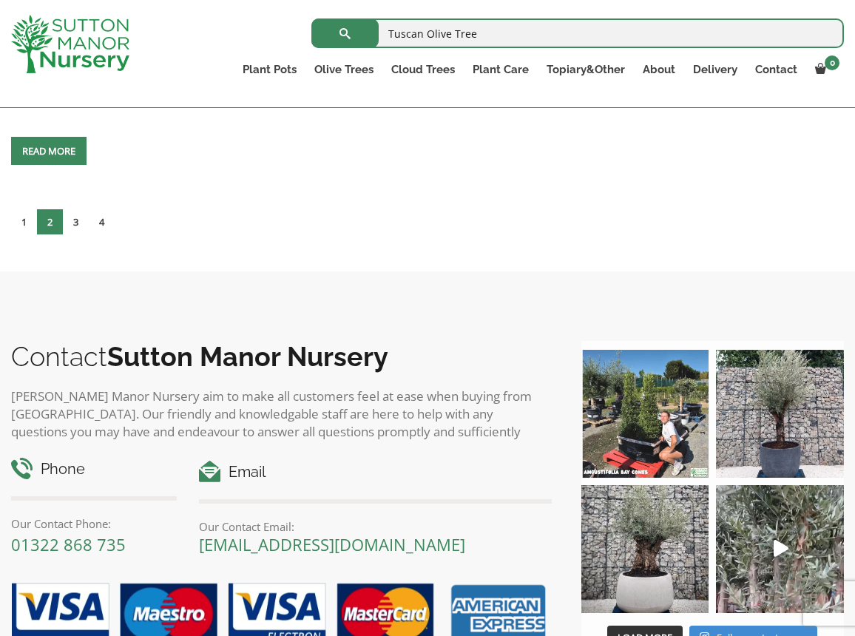
scroll to position [4373, 0]
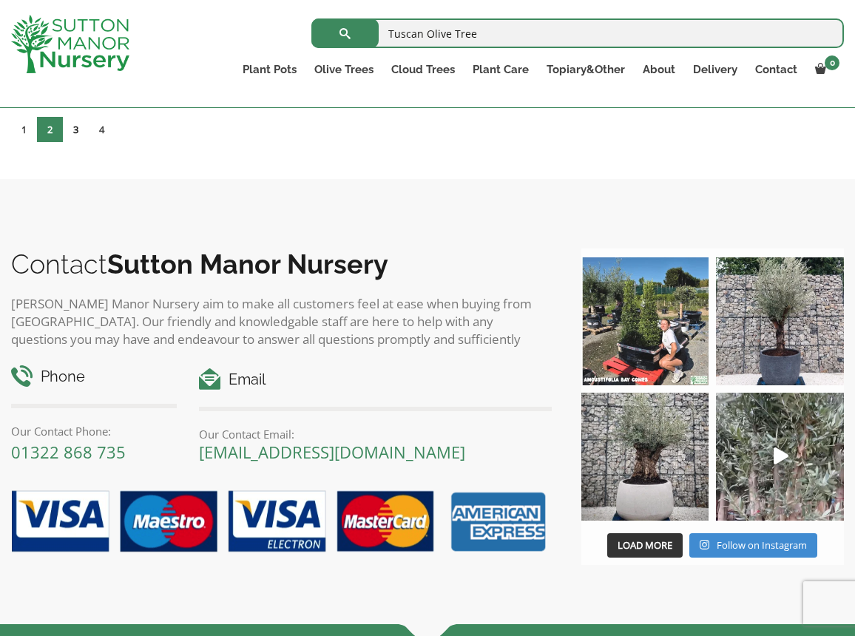
click at [78, 127] on link "3" at bounding box center [76, 129] width 26 height 25
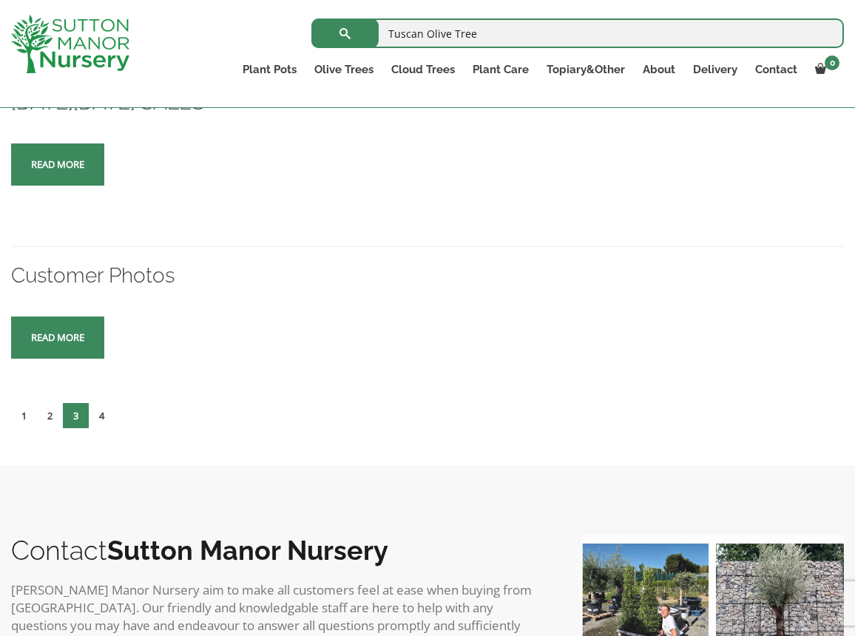
scroll to position [4259, 0]
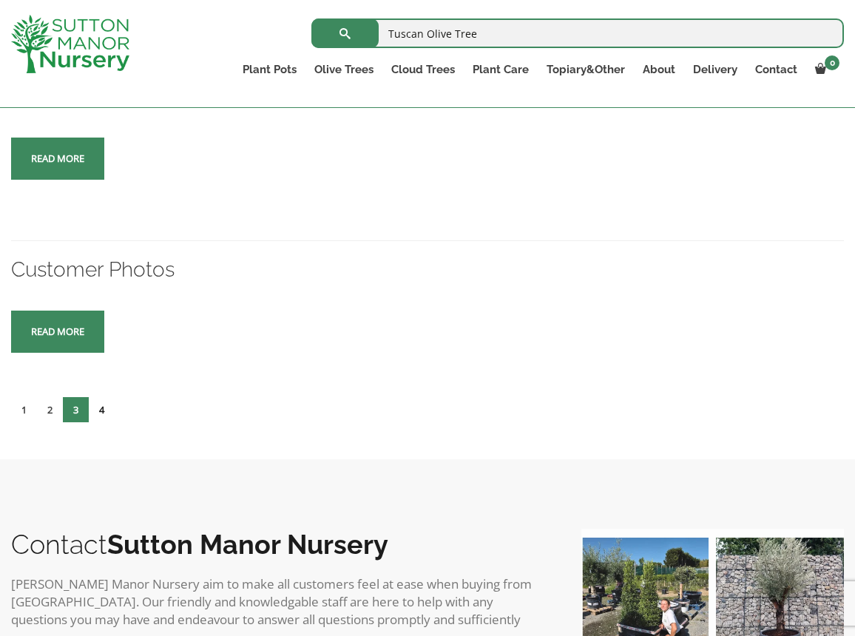
click at [103, 401] on link "4" at bounding box center [102, 409] width 26 height 25
